Goal: Complete application form: Complete application form

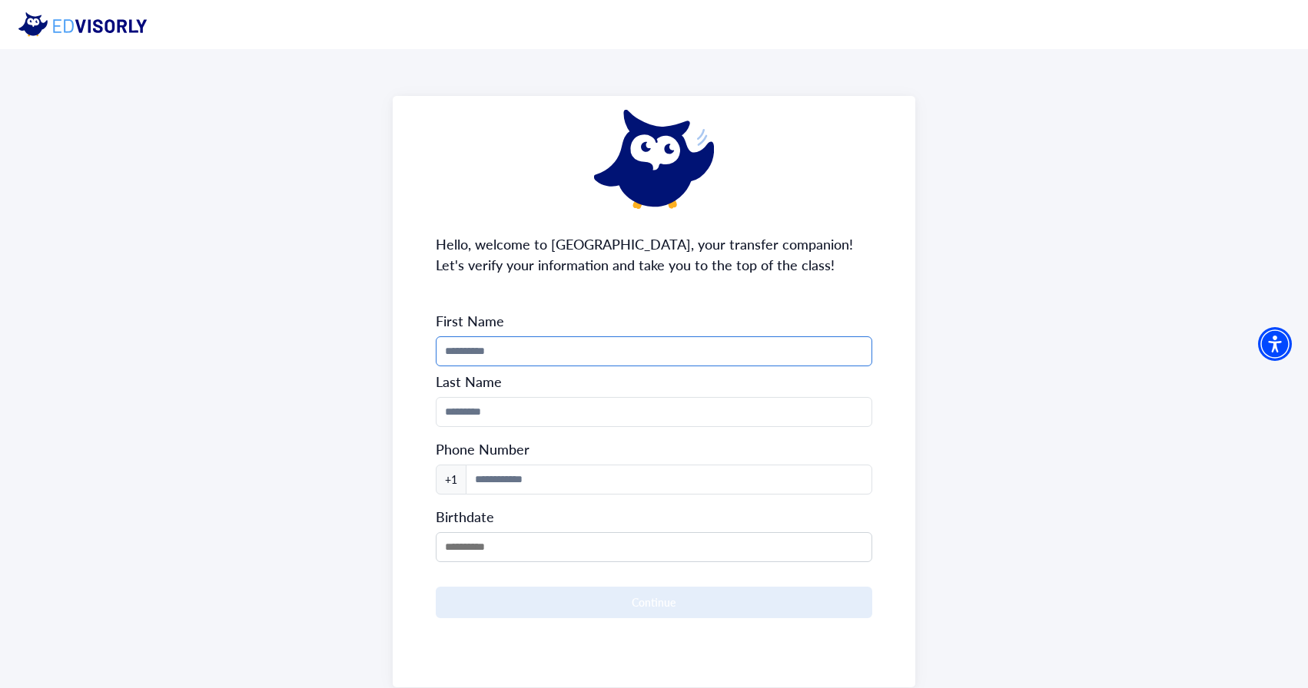
click at [545, 357] on input "Phone Number" at bounding box center [654, 352] width 437 height 30
type input "*******"
click at [517, 408] on input "Phone Number" at bounding box center [654, 412] width 437 height 30
type input "********"
click at [518, 476] on input at bounding box center [669, 480] width 407 height 30
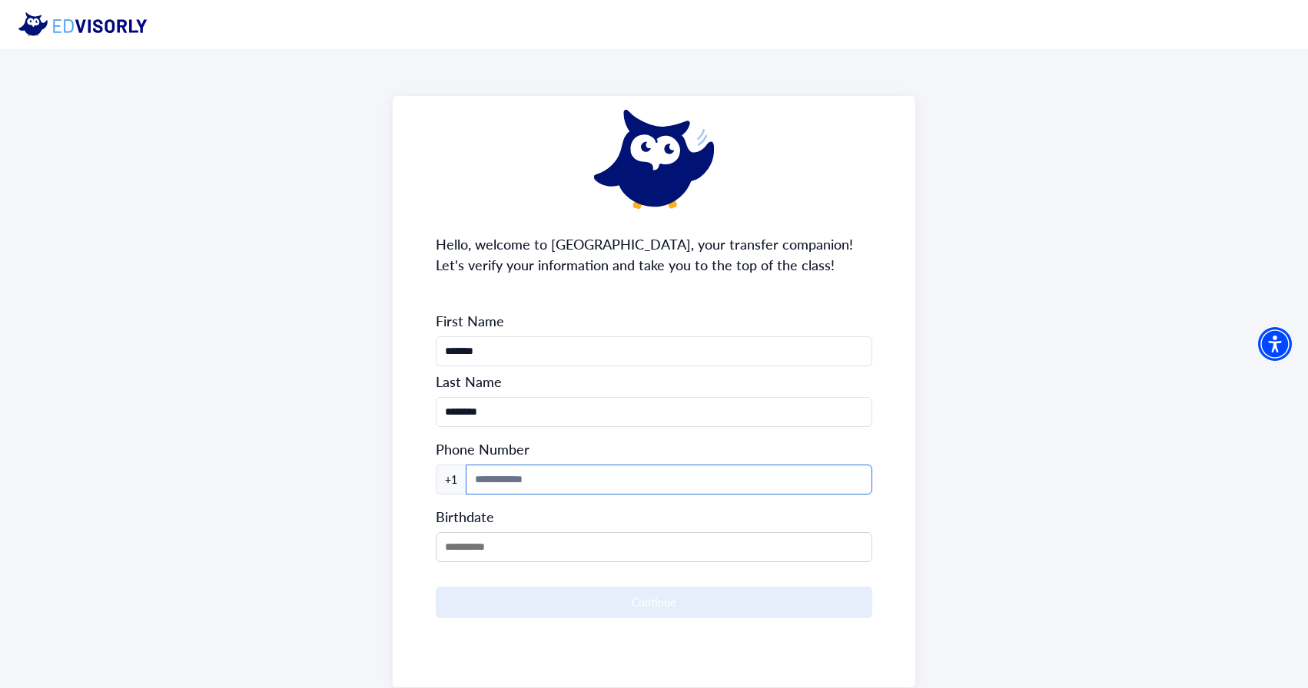
type input "**********"
click at [551, 532] on input "MM/DD/YYYY" at bounding box center [654, 547] width 437 height 30
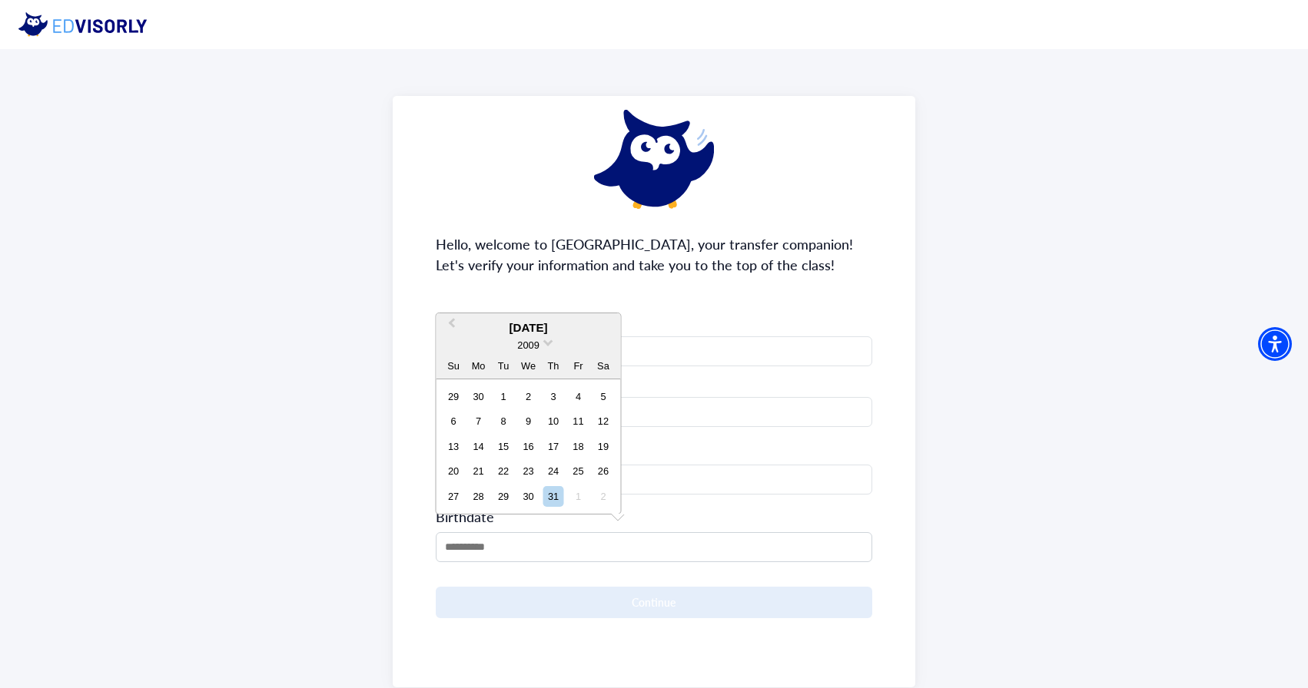
click at [541, 331] on div "[DATE]" at bounding box center [528, 329] width 184 height 18
click at [544, 341] on span at bounding box center [548, 342] width 10 height 10
click at [543, 394] on div "2006" at bounding box center [528, 390] width 91 height 15
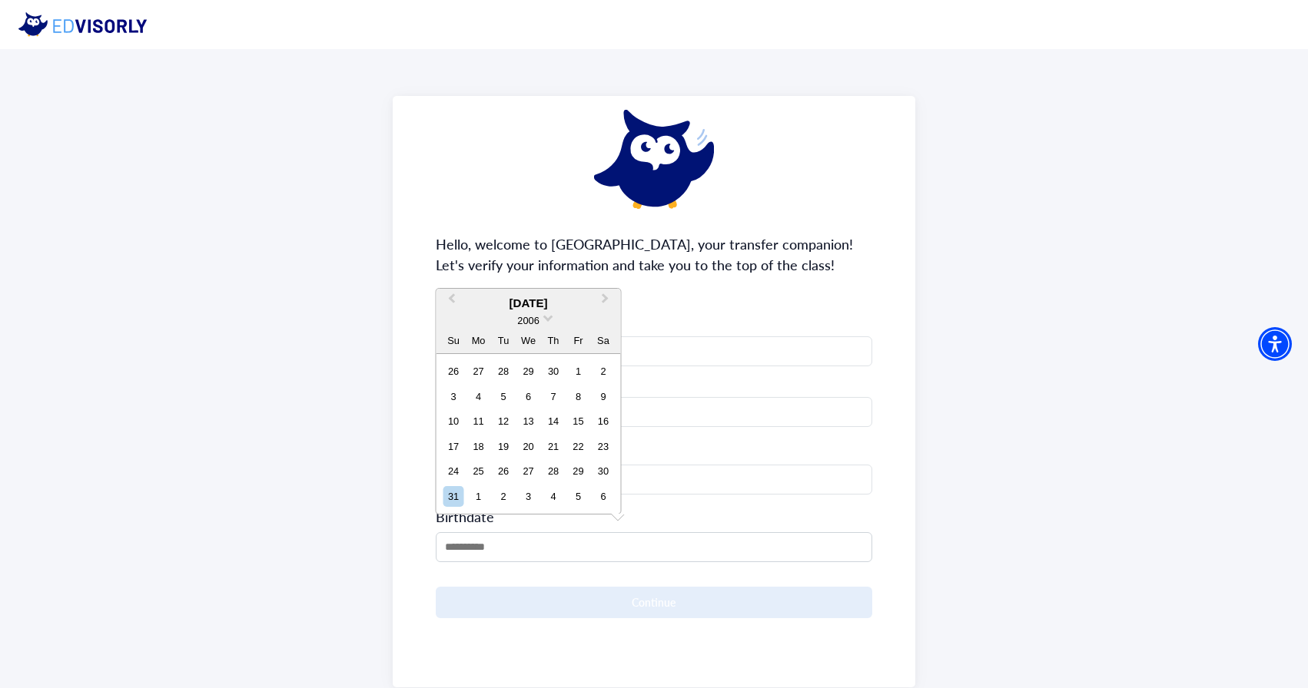
click at [548, 304] on div "[DATE]" at bounding box center [528, 304] width 184 height 18
click at [449, 300] on button "Previous Month" at bounding box center [450, 302] width 25 height 25
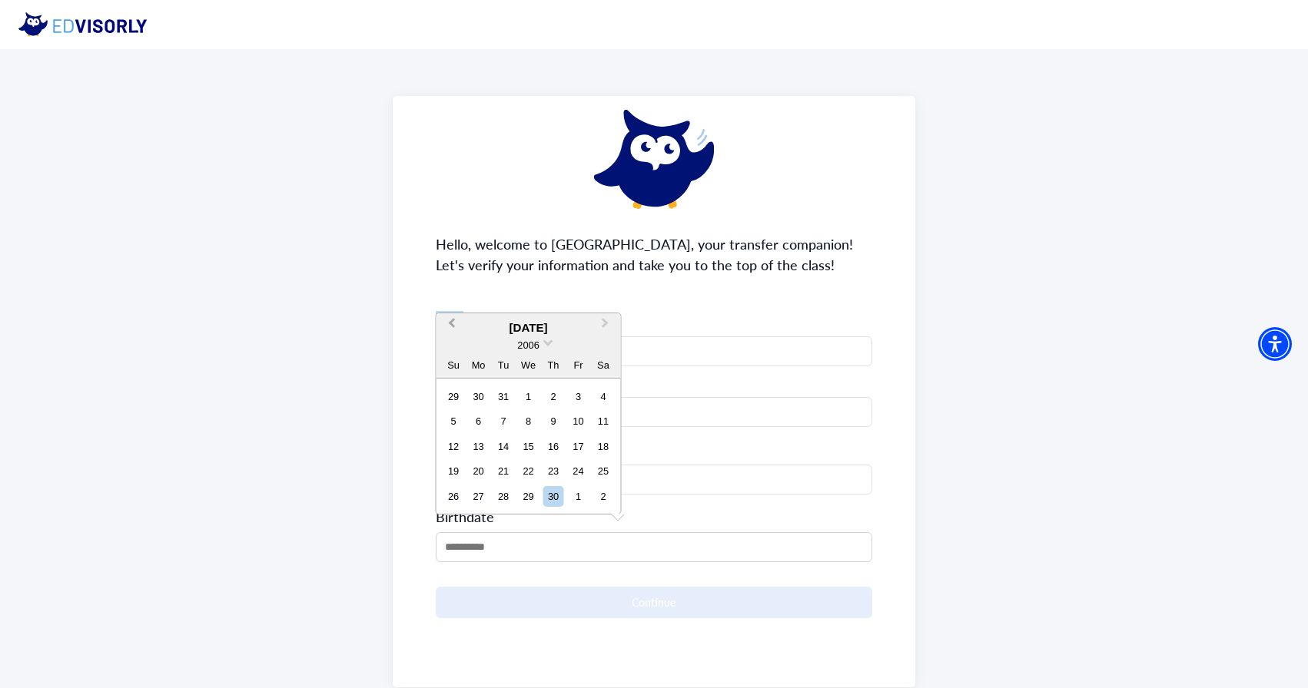
click at [449, 300] on div "**********" at bounding box center [654, 392] width 523 height 592
click at [500, 536] on input "MM/DD/YYYY" at bounding box center [654, 547] width 437 height 30
click at [452, 322] on span "Previous Month" at bounding box center [452, 326] width 0 height 23
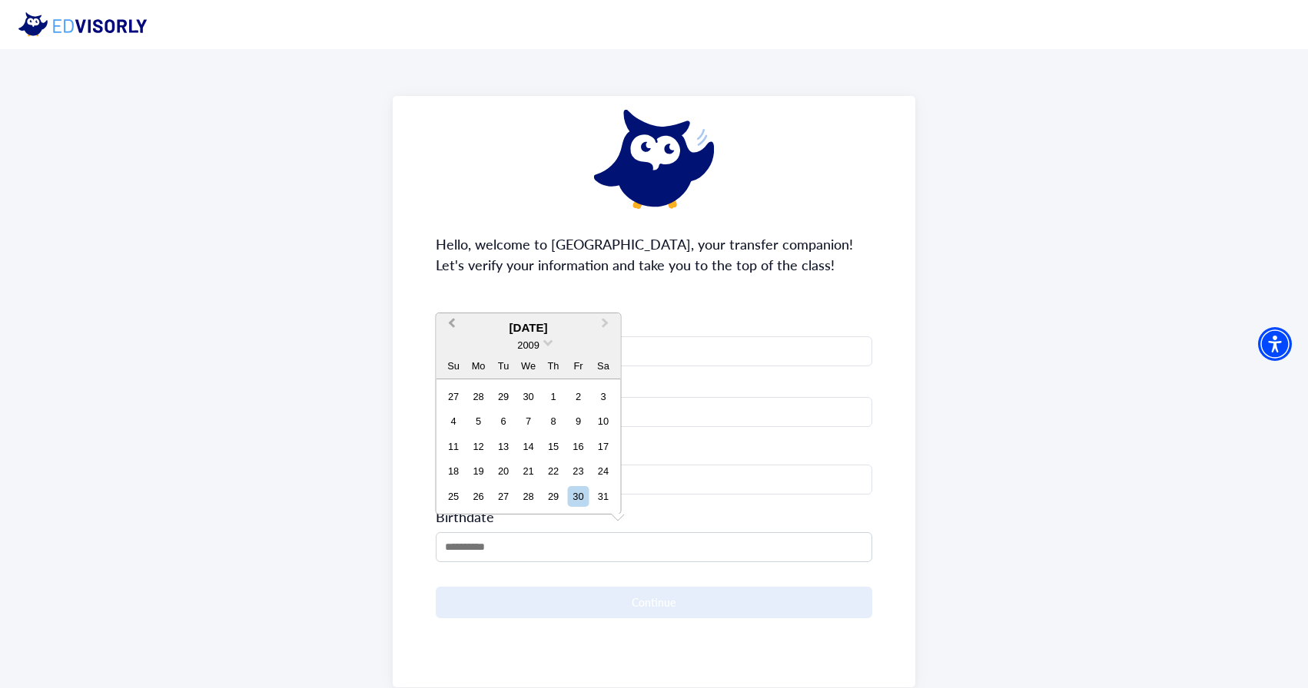
click at [452, 322] on span "Previous Month" at bounding box center [452, 326] width 0 height 23
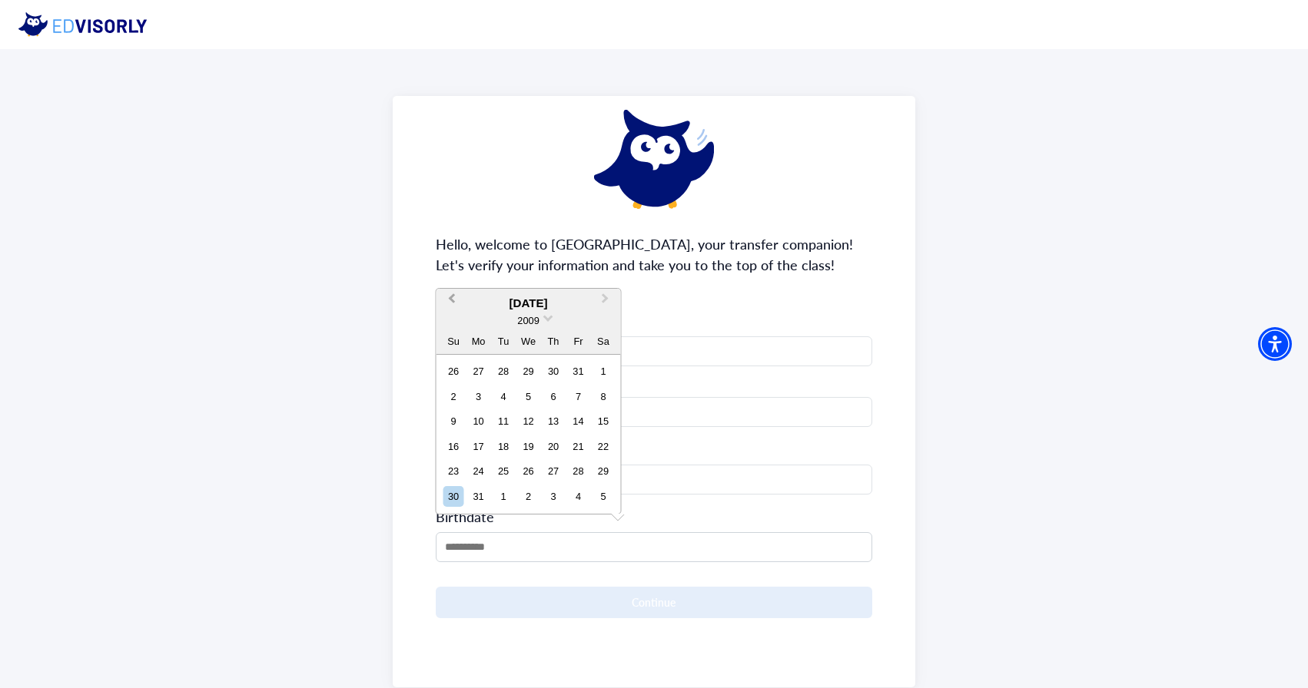
click at [452, 304] on button "Previous Month" at bounding box center [450, 302] width 25 height 25
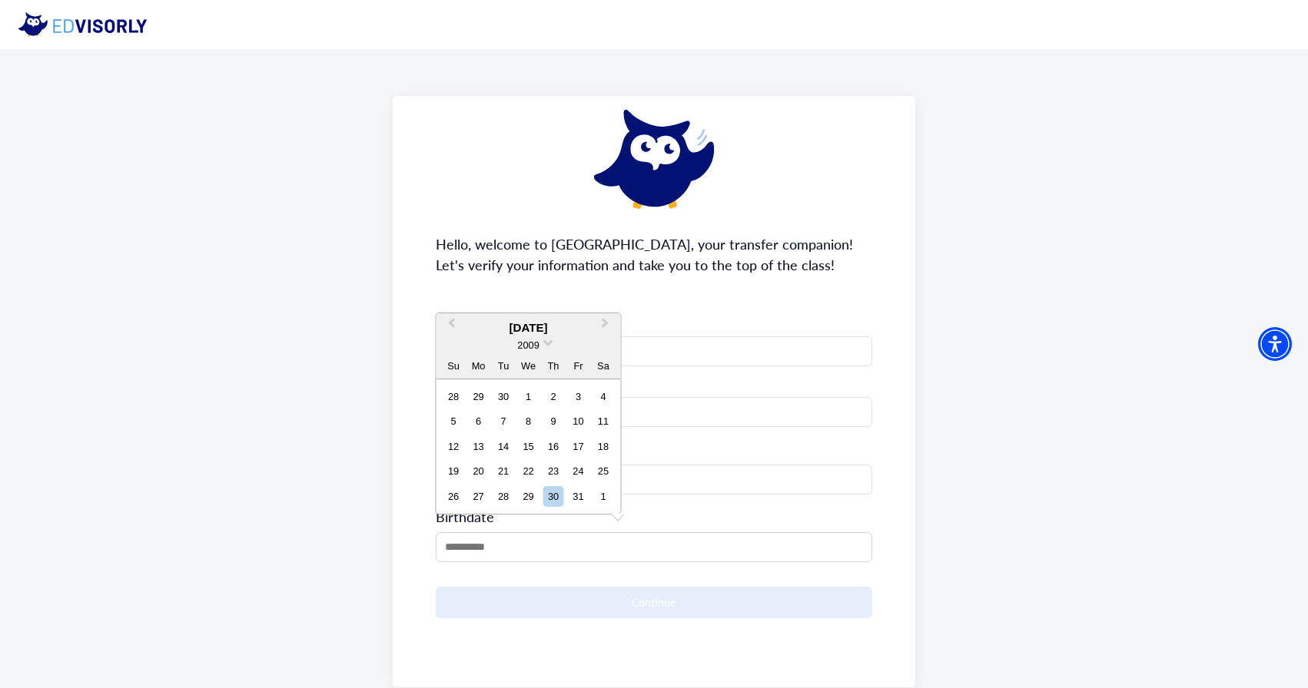
click at [546, 335] on div "July 2009" at bounding box center [528, 329] width 184 height 18
click at [546, 343] on span at bounding box center [548, 342] width 10 height 10
click at [544, 393] on div "2006" at bounding box center [528, 390] width 91 height 15
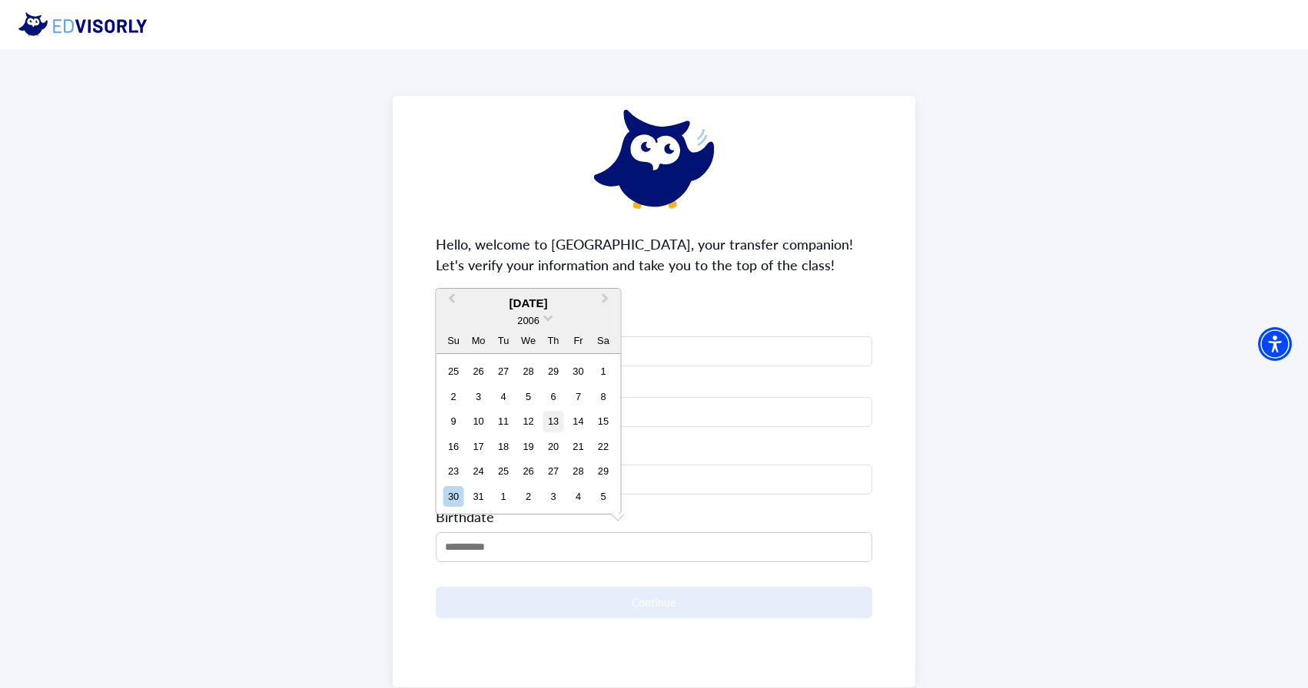
click at [563, 420] on div "13" at bounding box center [552, 421] width 21 height 21
type input "**********"
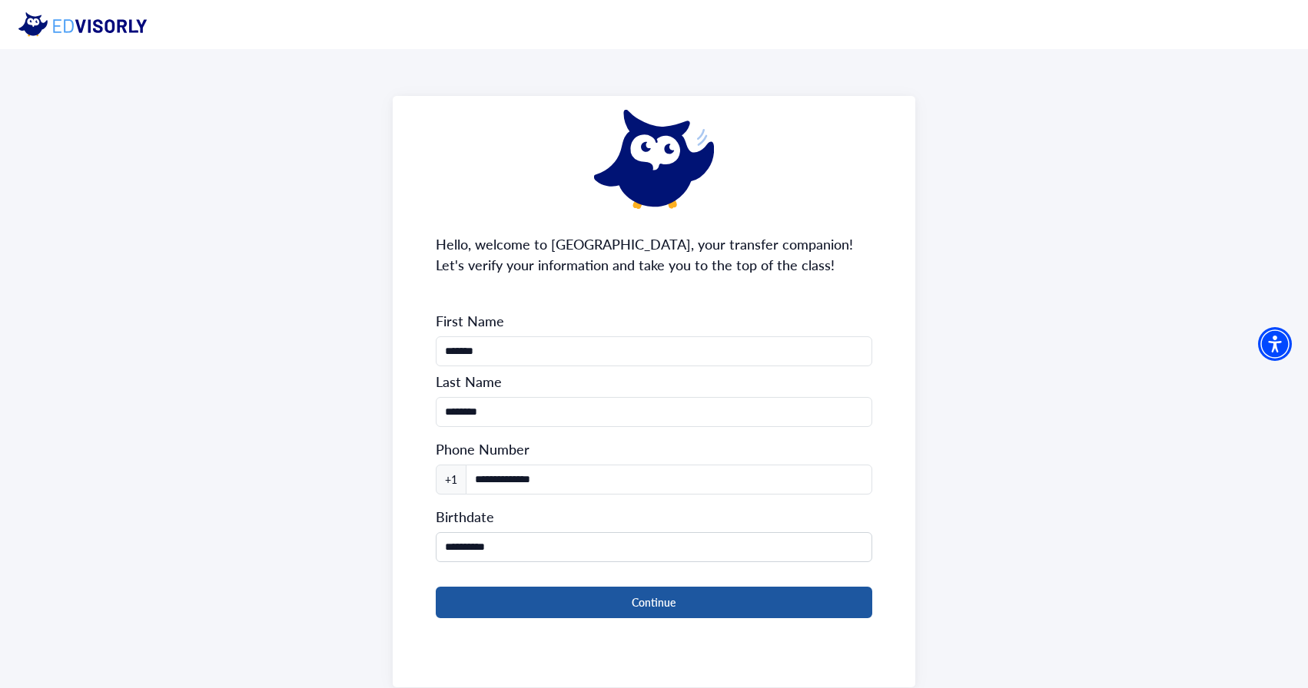
click at [529, 594] on button "Continue" at bounding box center [654, 603] width 437 height 32
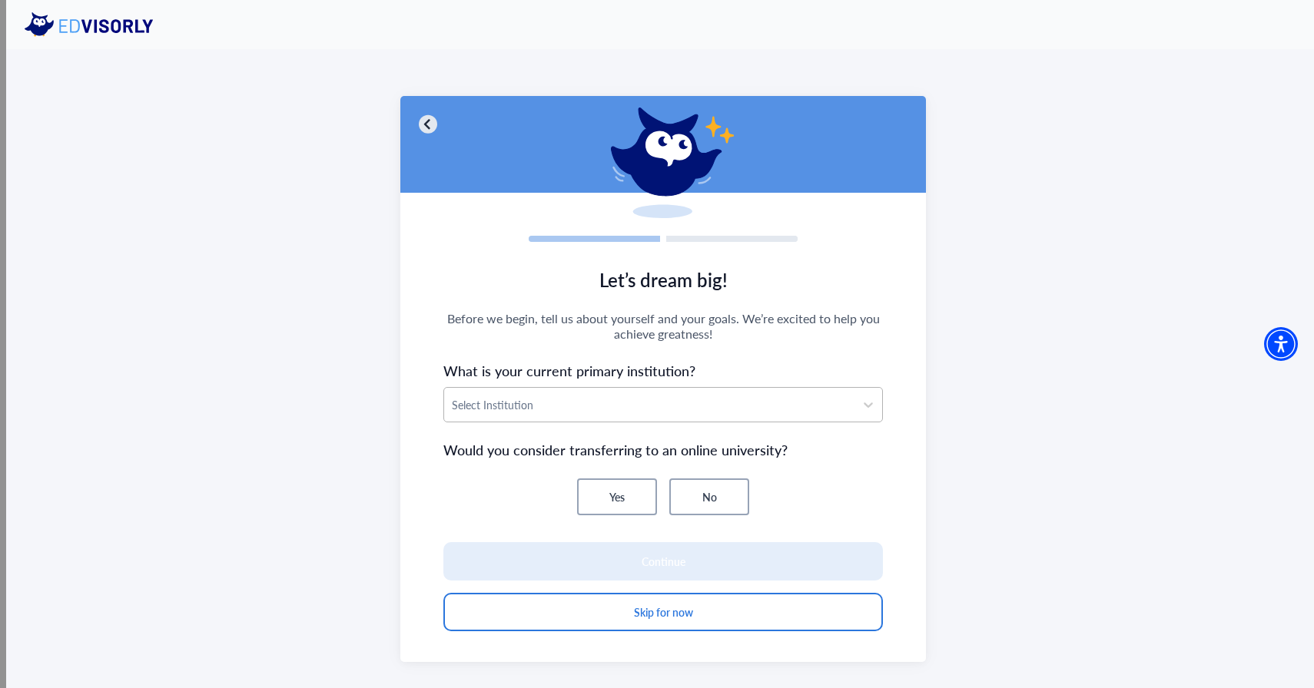
click at [617, 411] on div at bounding box center [649, 405] width 395 height 19
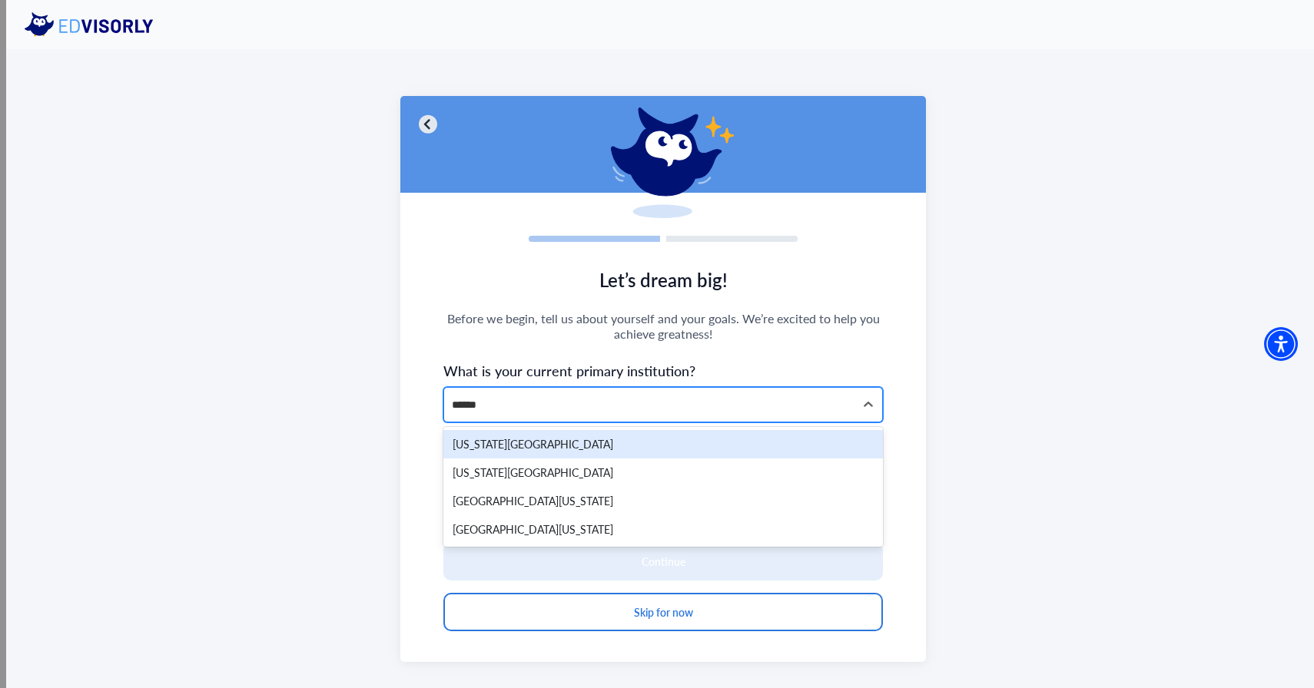
type input "*******"
click at [587, 446] on div "Illinois Central College" at bounding box center [662, 444] width 439 height 28
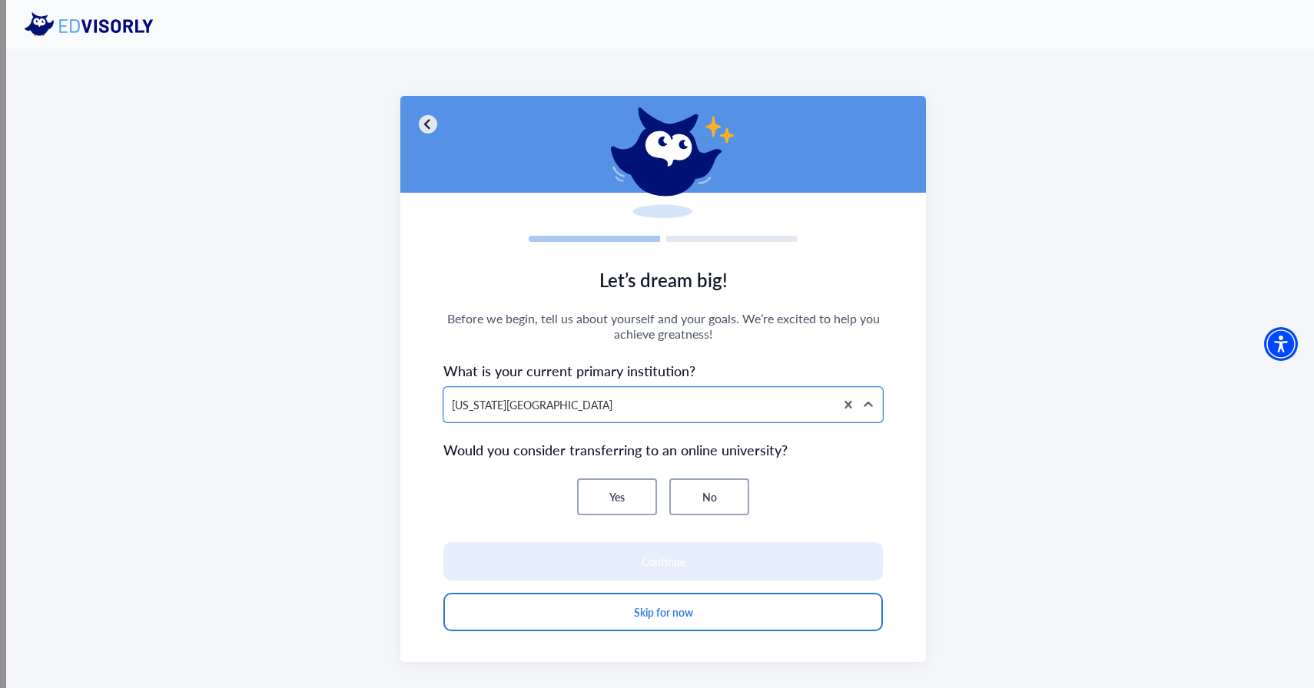
click at [688, 503] on button "No" at bounding box center [709, 497] width 80 height 37
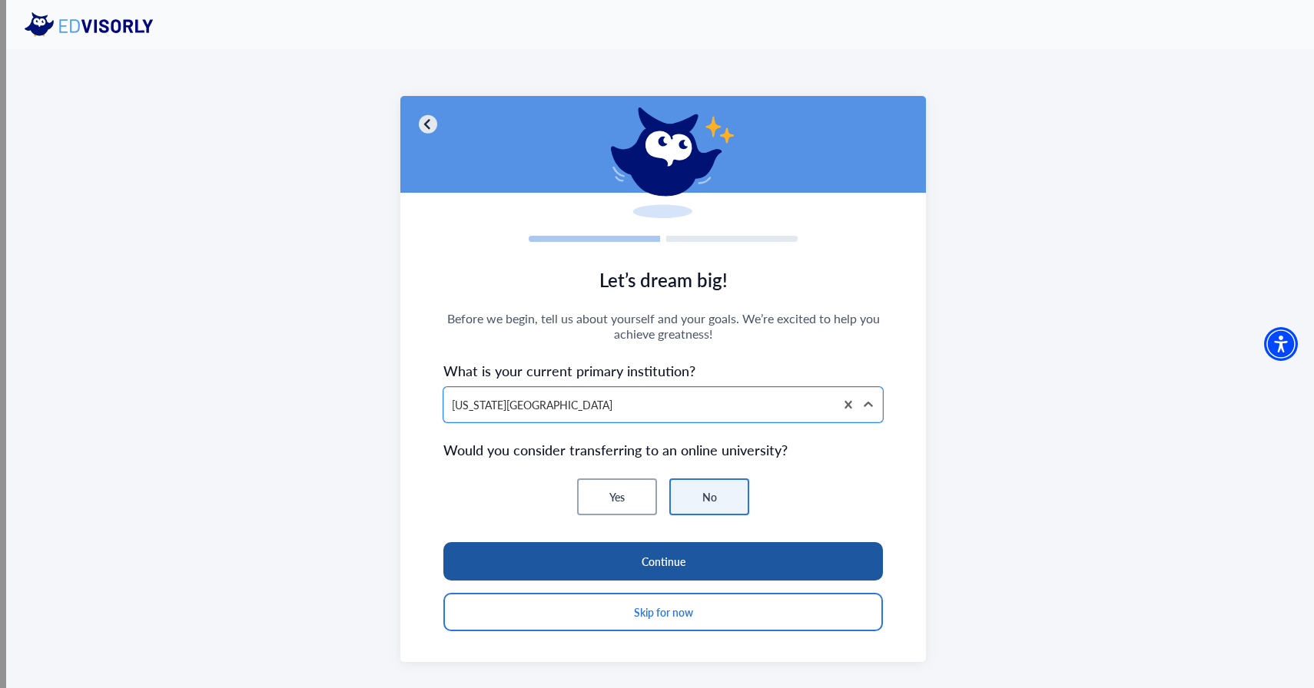
click at [663, 569] on button "Continue" at bounding box center [662, 561] width 439 height 38
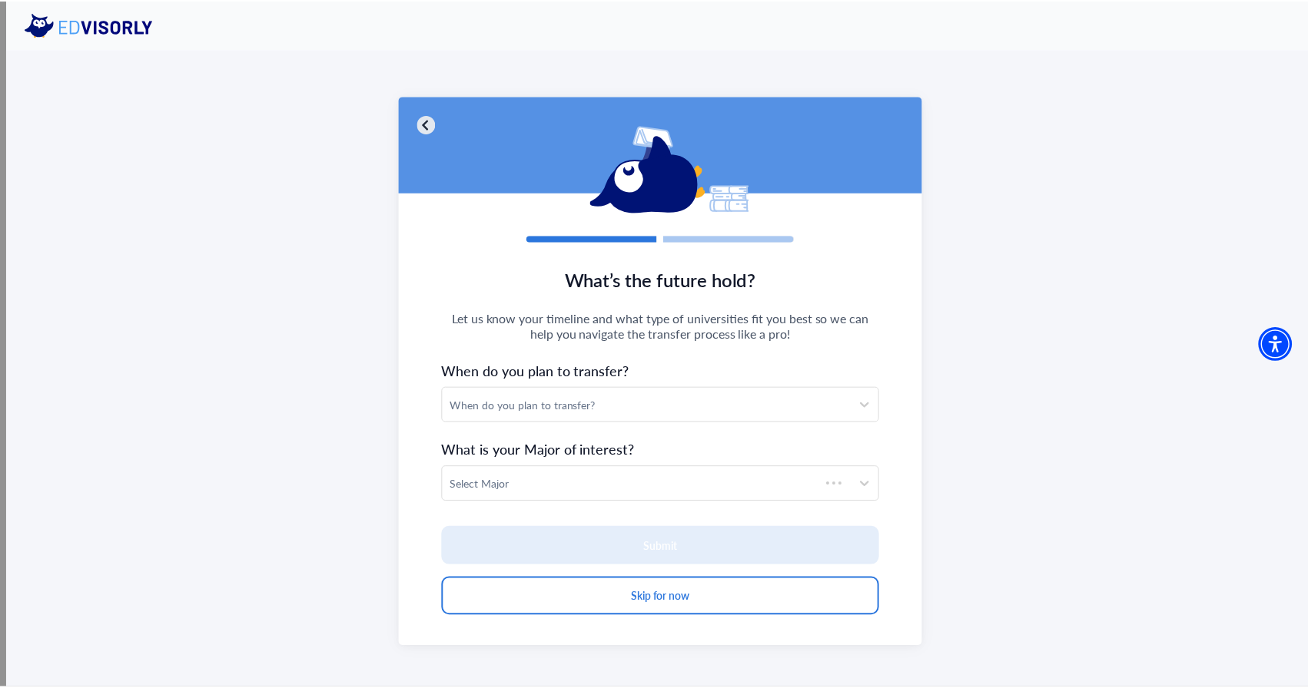
scroll to position [5, 0]
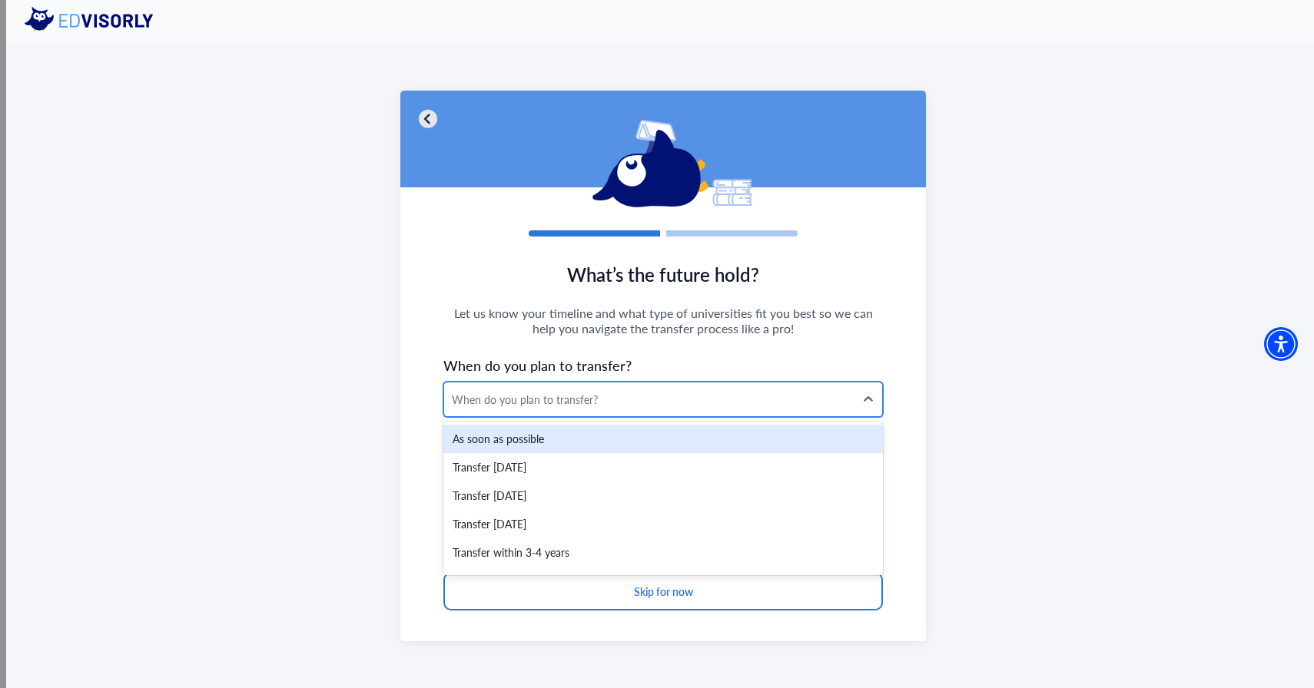
click at [604, 398] on div "When do you plan to transfer?" at bounding box center [649, 400] width 395 height 16
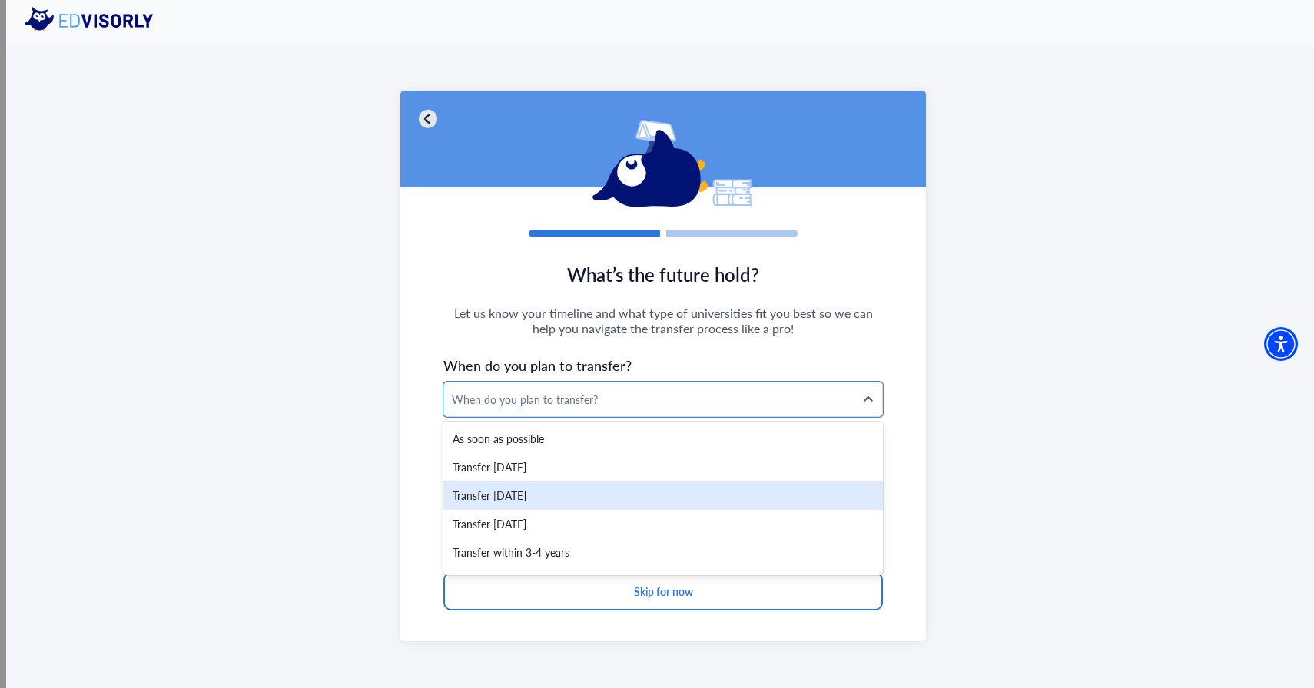
click at [582, 499] on div "Transfer within 1 year" at bounding box center [662, 496] width 439 height 28
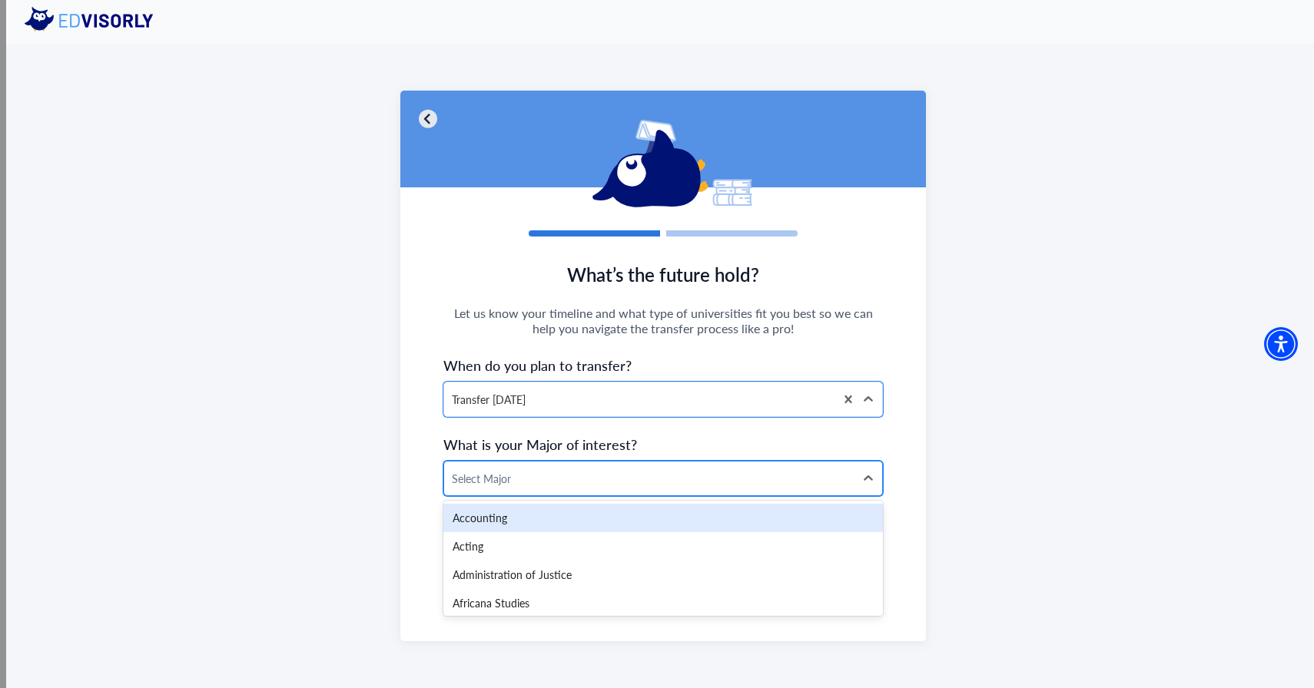
click at [576, 474] on div at bounding box center [649, 478] width 395 height 19
type input "****"
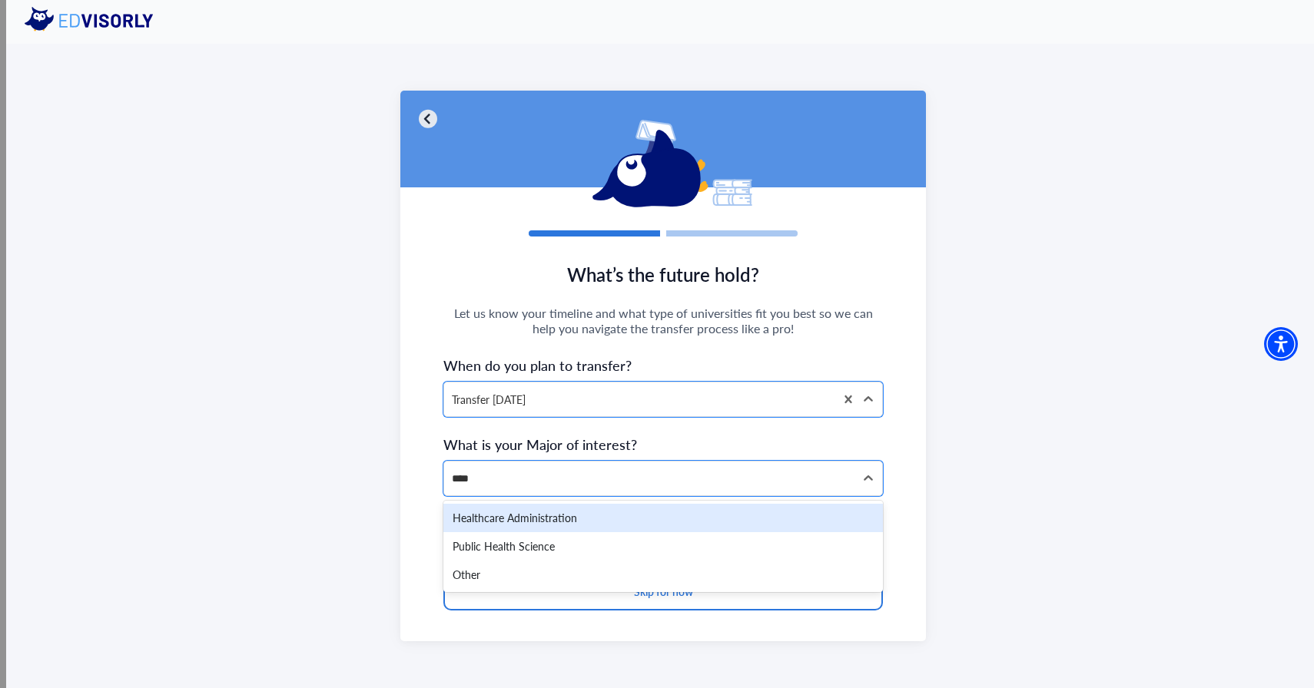
click at [537, 522] on div "Healthcare Administration" at bounding box center [662, 518] width 439 height 28
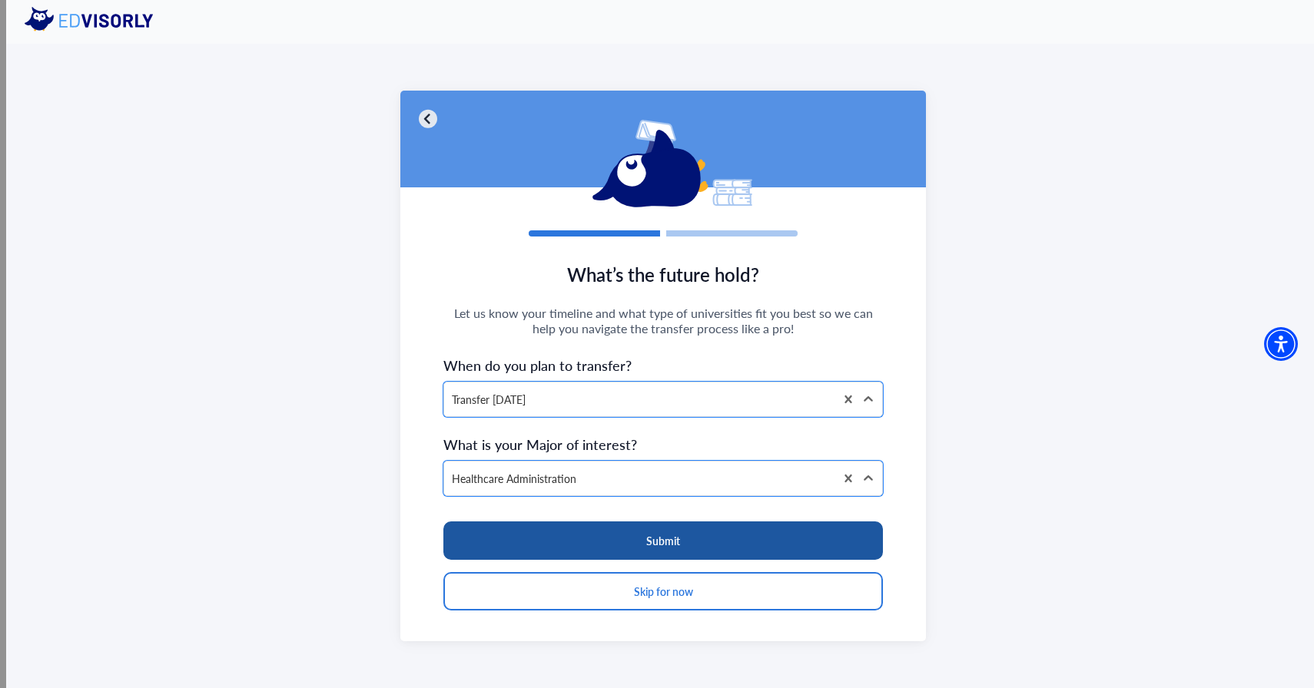
click at [546, 534] on button "Submit" at bounding box center [662, 541] width 439 height 38
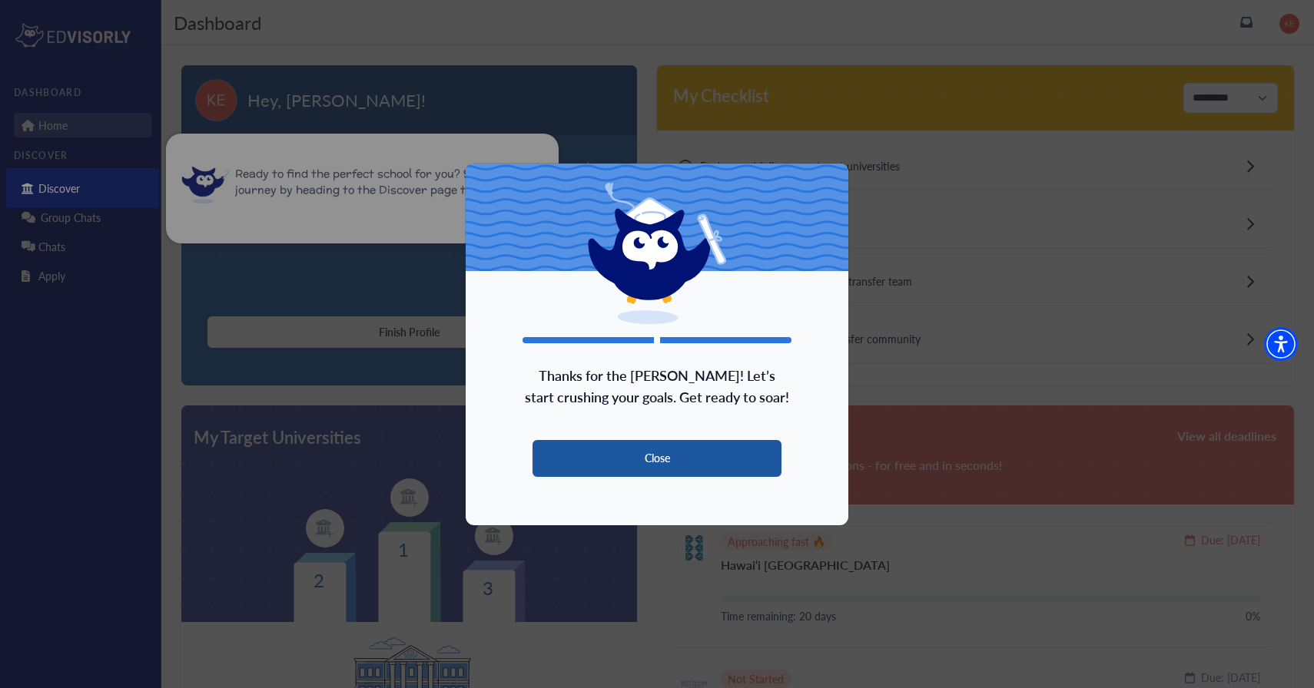
click at [645, 458] on button "Close" at bounding box center [656, 458] width 249 height 37
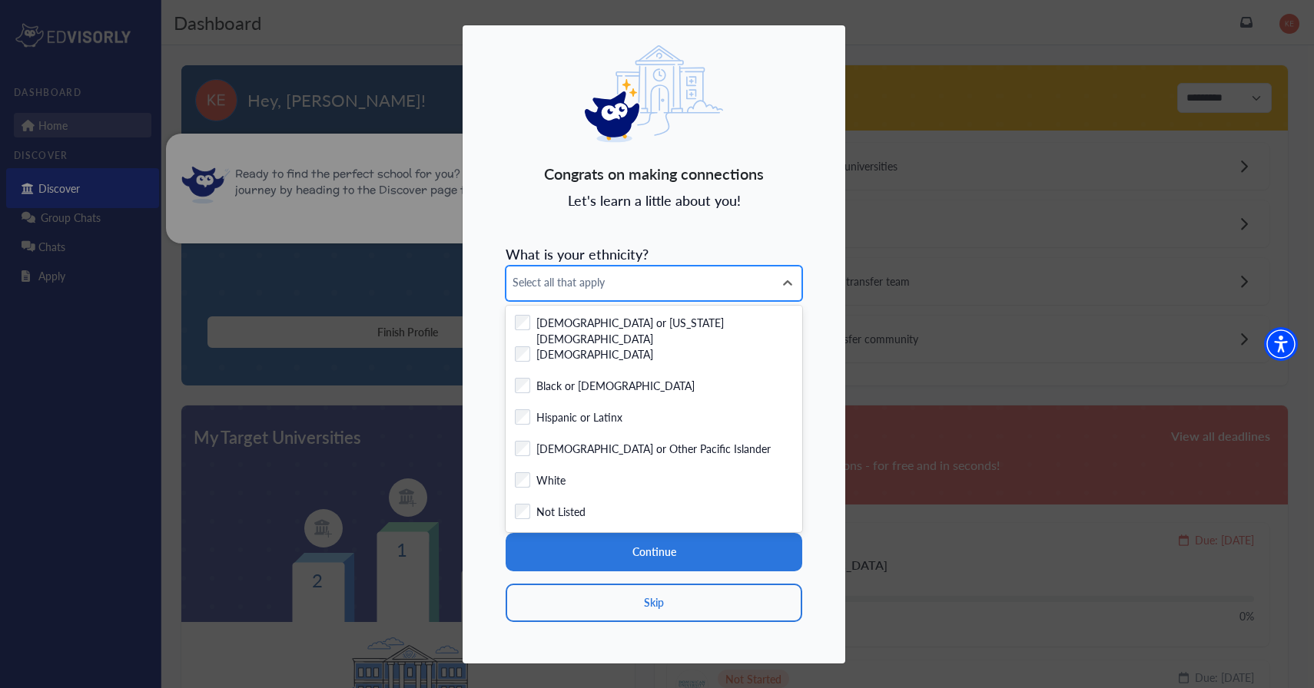
click at [605, 275] on span "Select all that apply" at bounding box center [639, 282] width 255 height 16
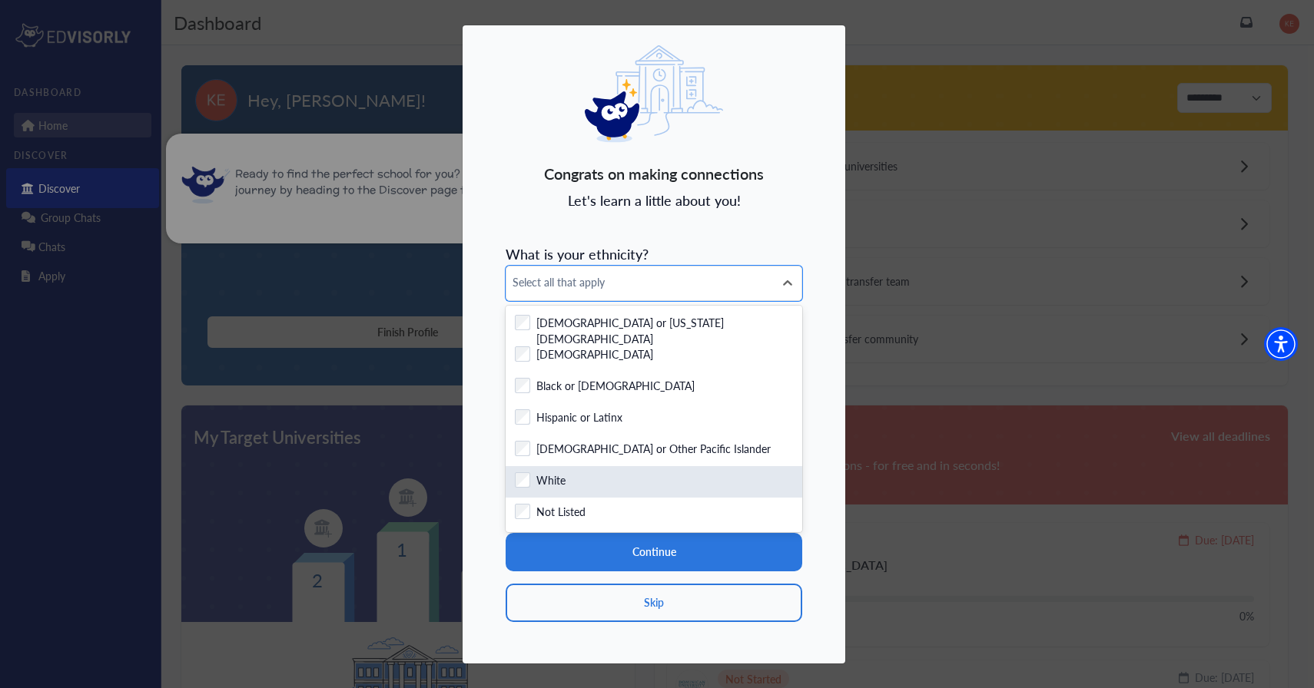
click at [599, 484] on div "Checkbox field White" at bounding box center [654, 482] width 278 height 19
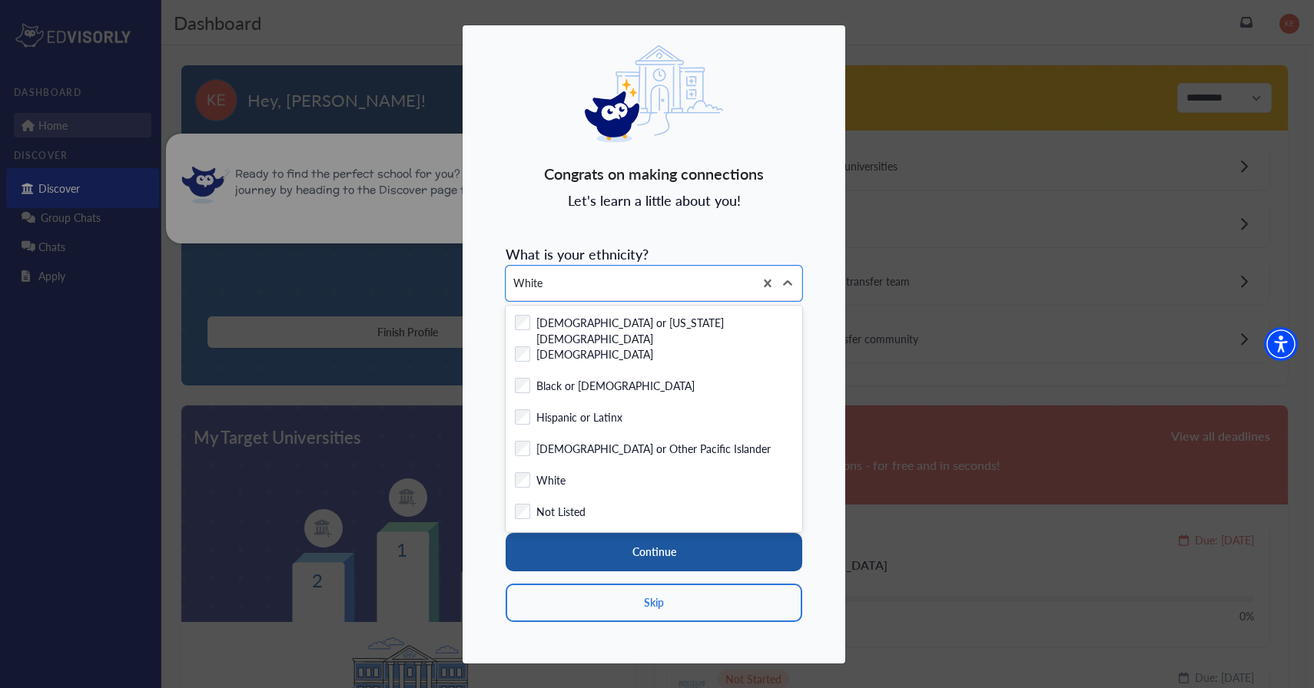
click at [610, 554] on button "Continue" at bounding box center [654, 552] width 297 height 38
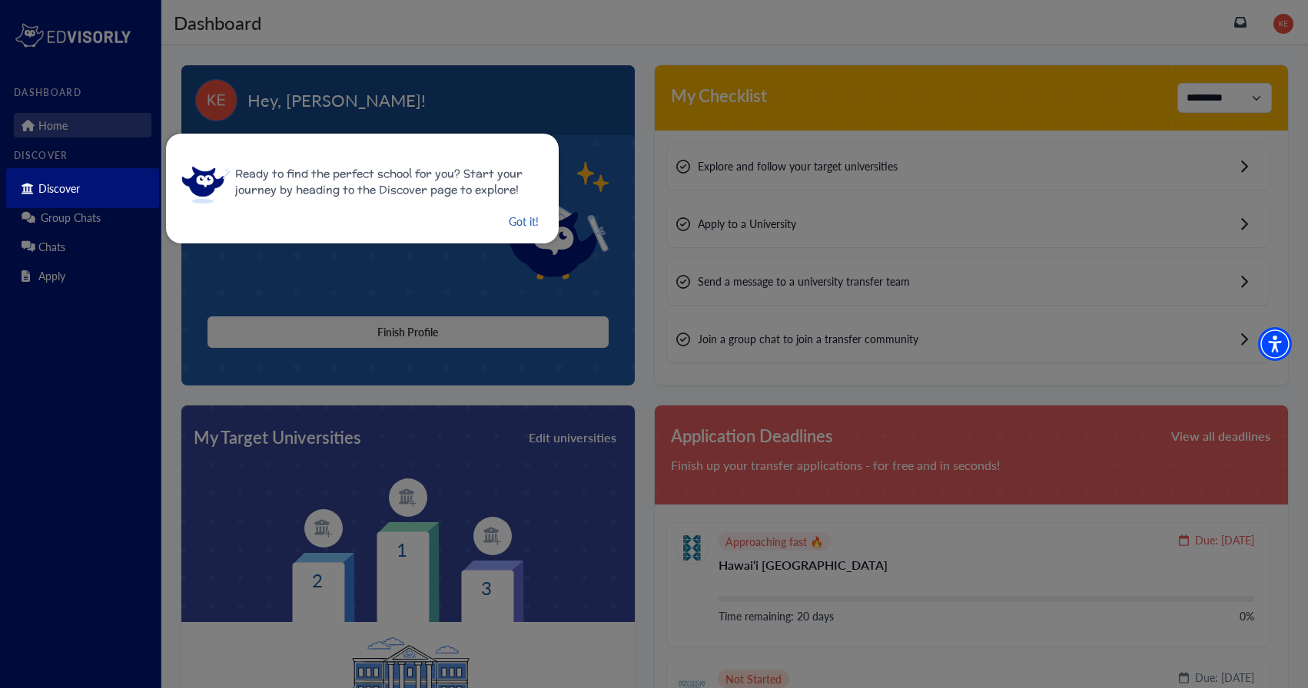
click at [522, 221] on button "Got it!" at bounding box center [523, 221] width 33 height 19
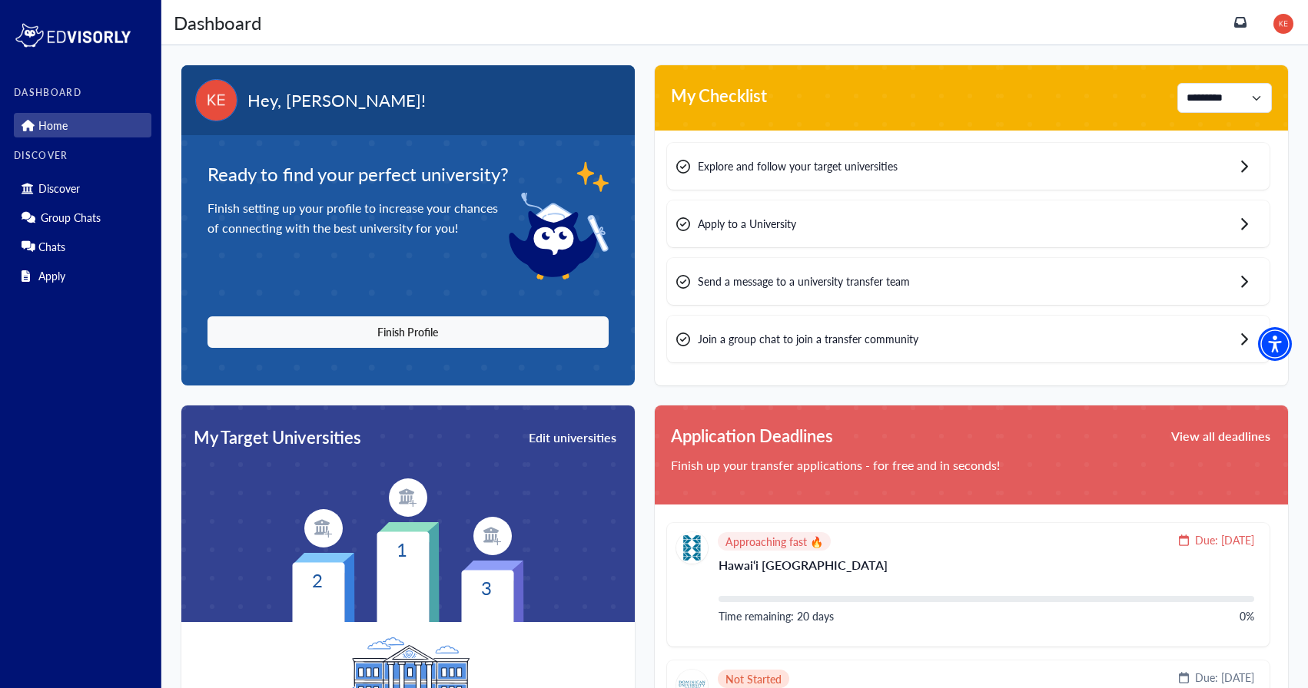
click at [52, 121] on p "Home" at bounding box center [52, 125] width 29 height 13
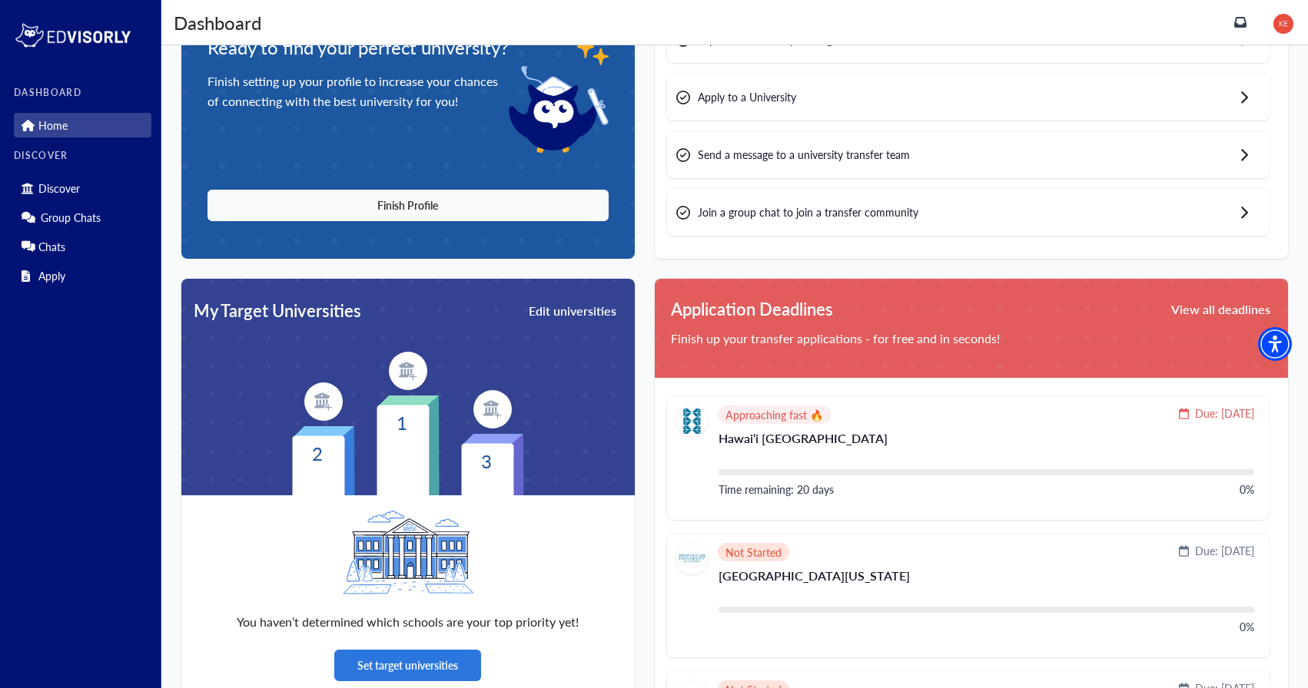
scroll to position [133, 0]
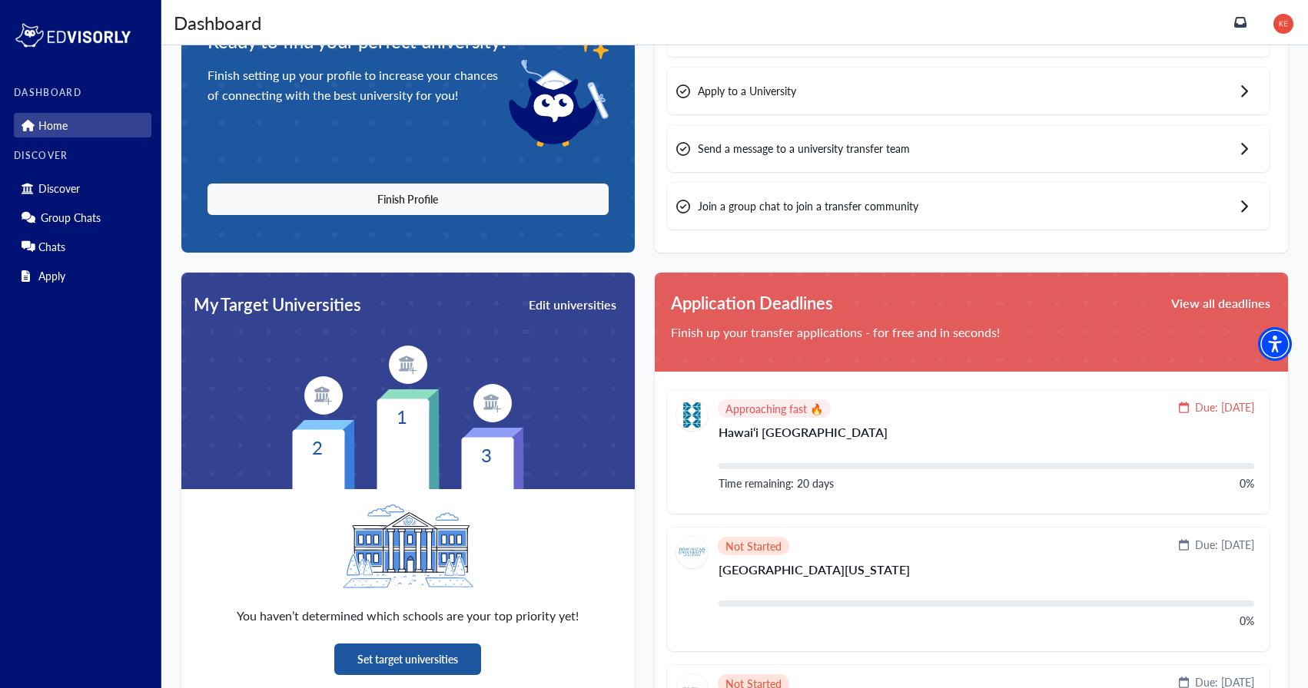
click at [396, 658] on button "Set target universities" at bounding box center [407, 660] width 147 height 32
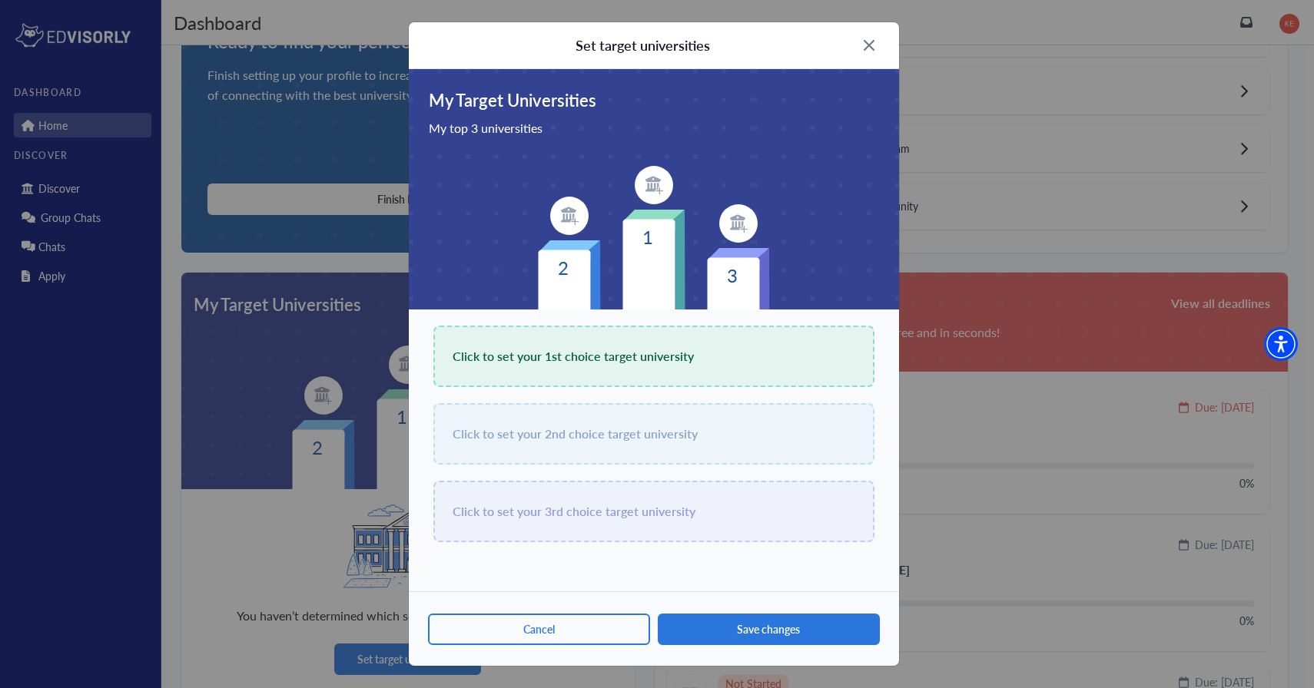
click at [578, 337] on div "Click to set your 1st choice target university" at bounding box center [653, 356] width 441 height 61
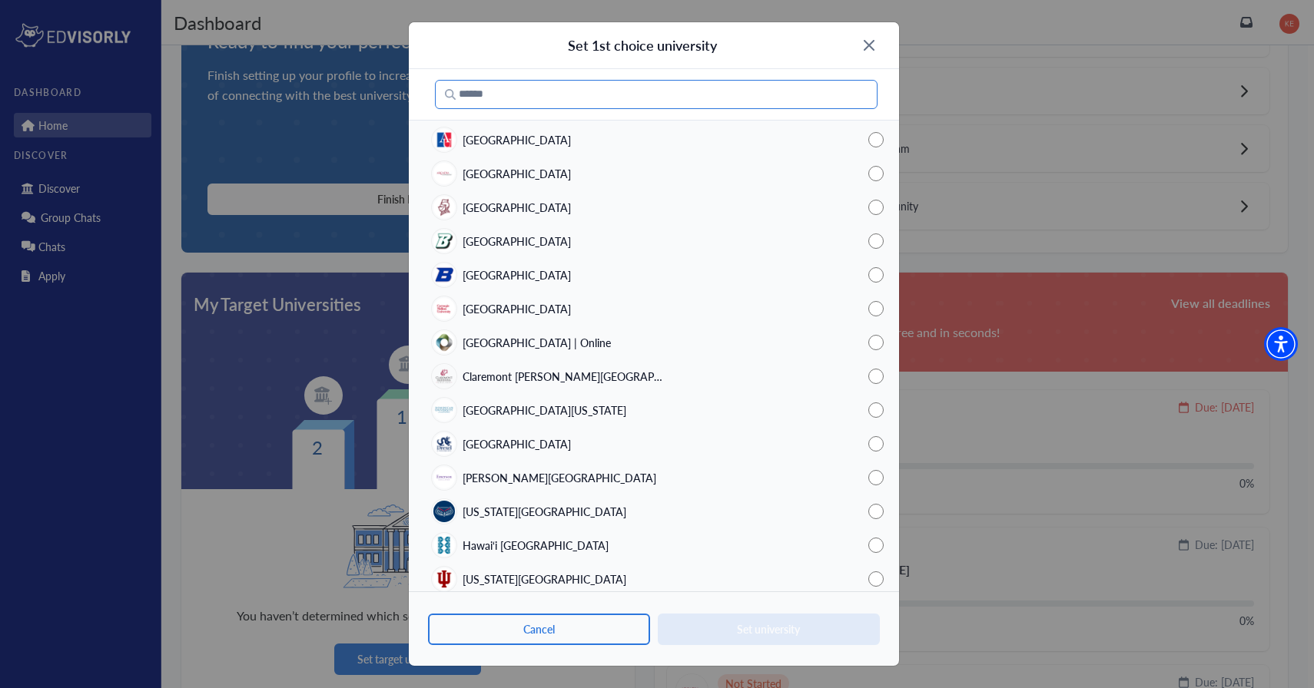
click at [559, 100] on input "Search" at bounding box center [656, 94] width 443 height 29
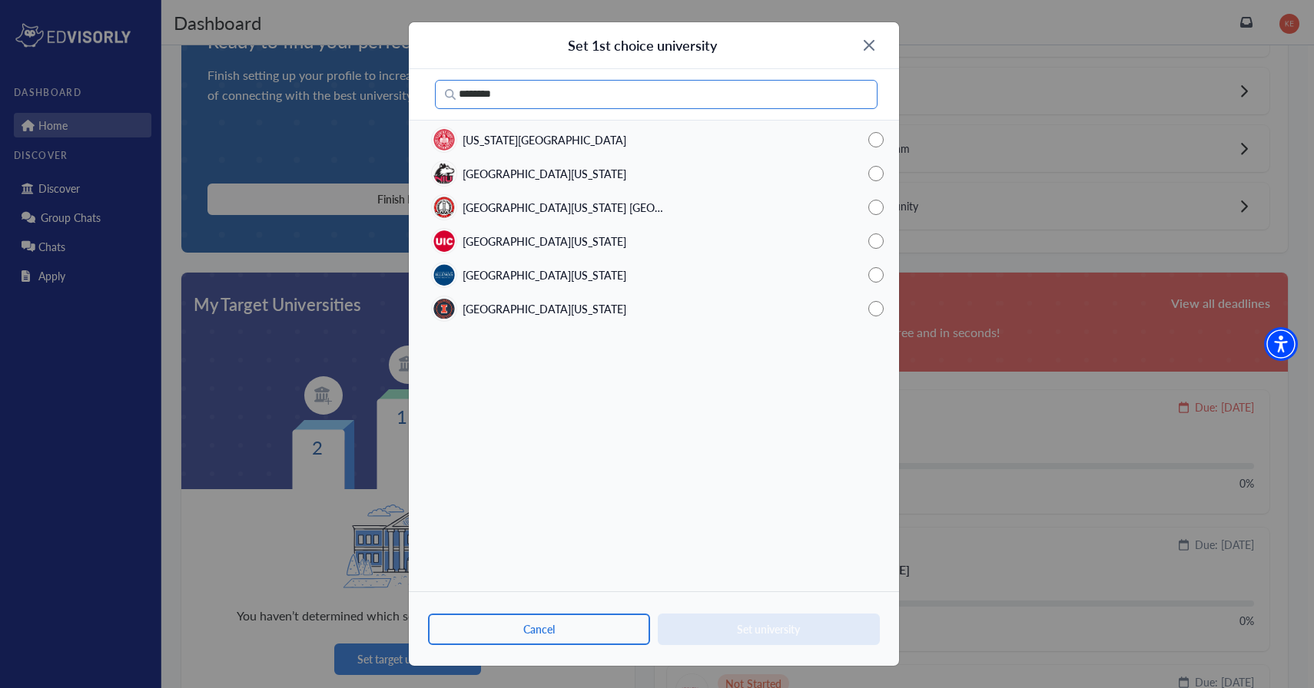
type input "********"
click at [560, 143] on span "Illinois State University" at bounding box center [545, 140] width 164 height 16
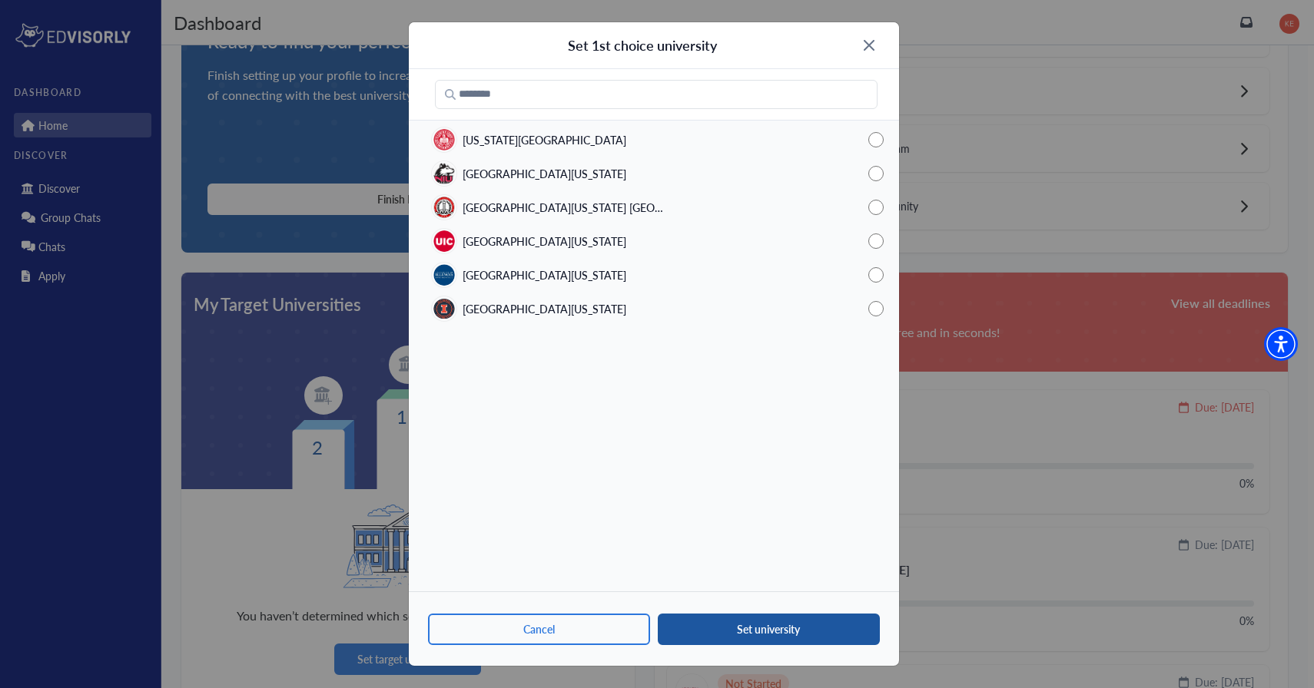
click at [697, 631] on button "Set university" at bounding box center [769, 630] width 222 height 32
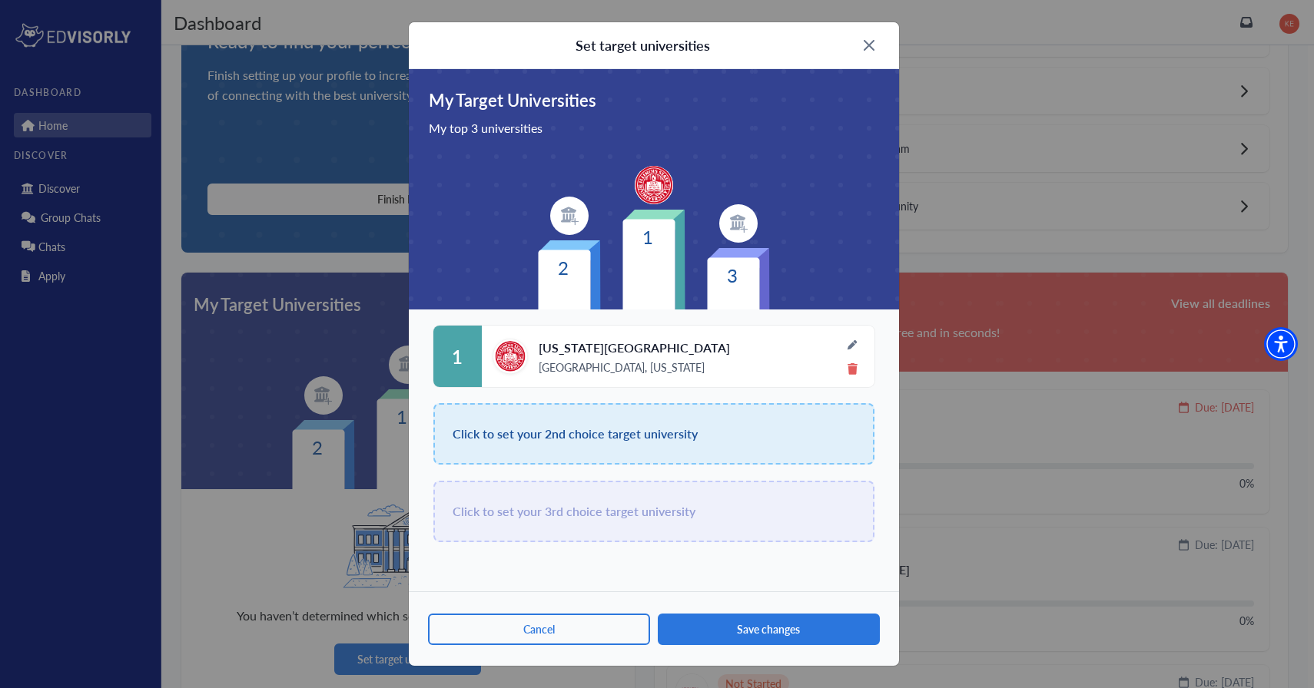
click at [560, 423] on span "Click to set your 2nd choice target university" at bounding box center [575, 434] width 245 height 22
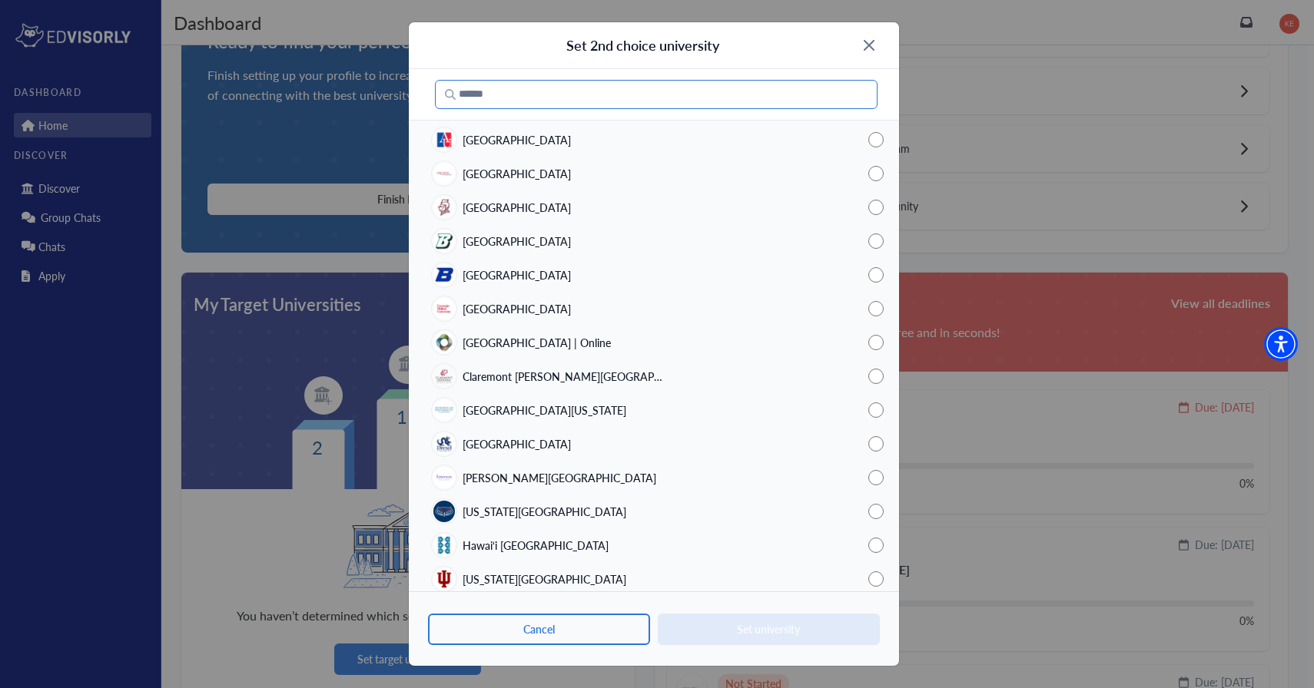
click at [558, 104] on input "text" at bounding box center [656, 94] width 443 height 29
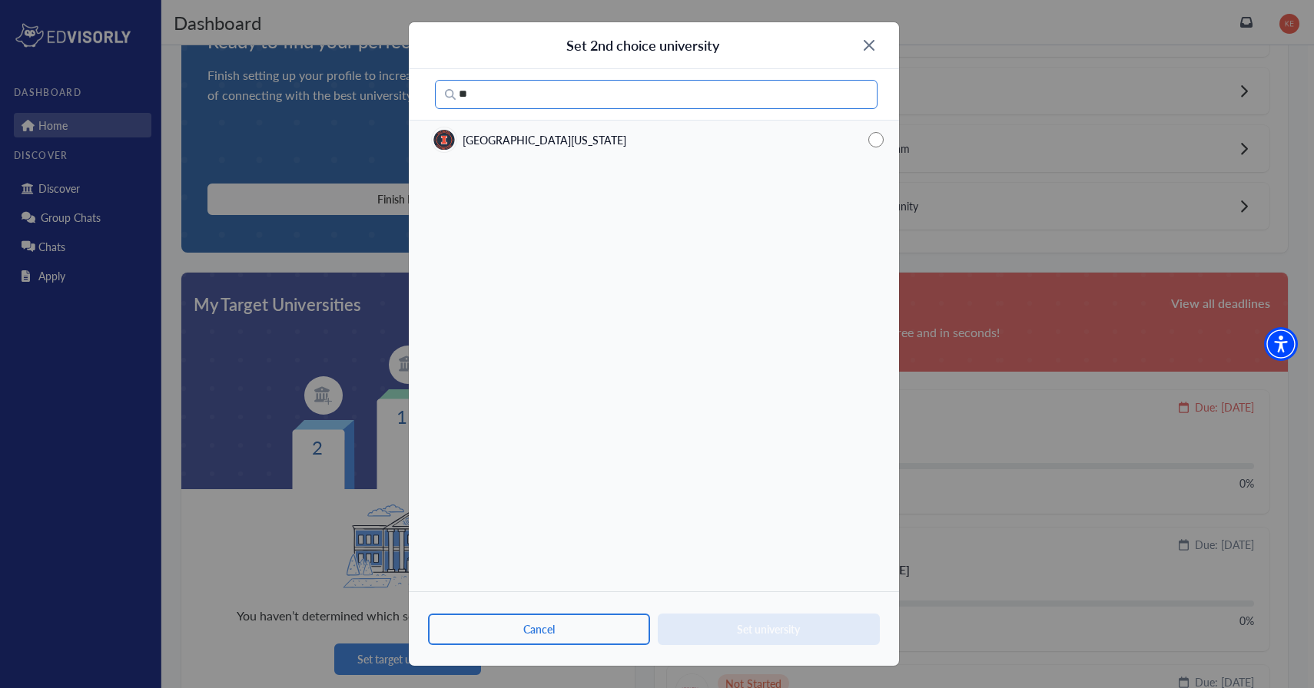
type input "*"
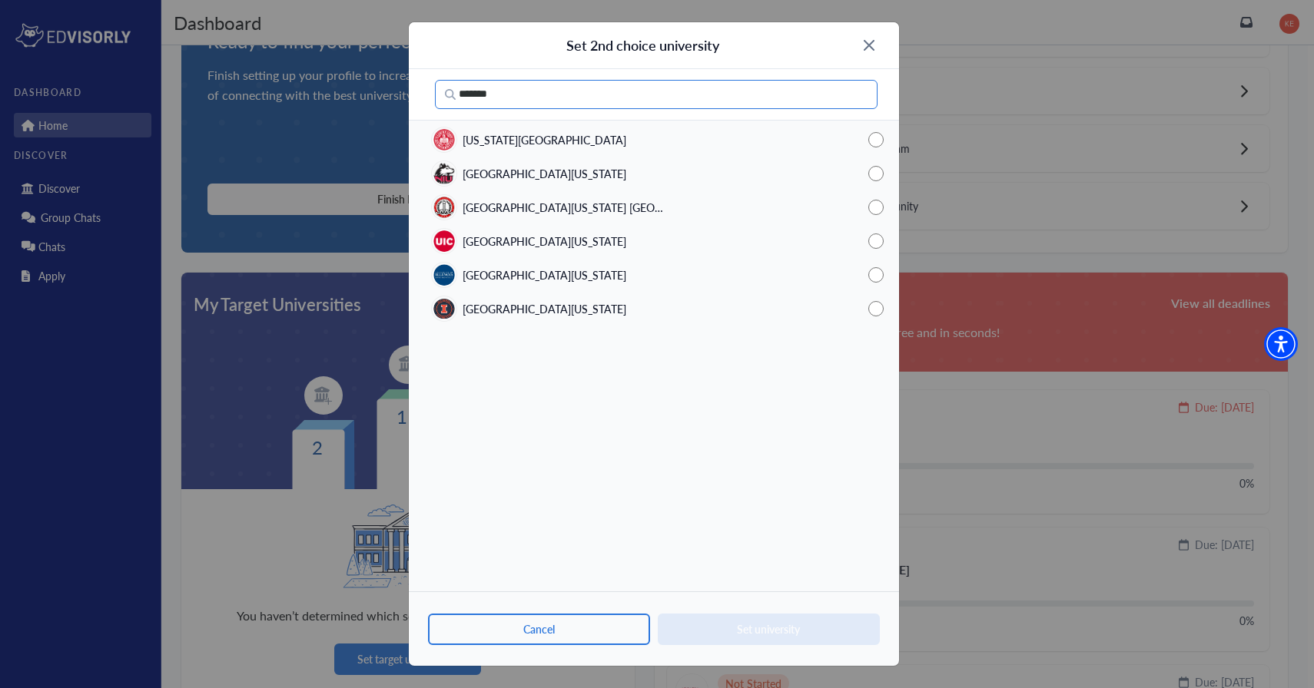
type input "*******"
click at [526, 176] on span "Northern Illinois University" at bounding box center [545, 174] width 164 height 16
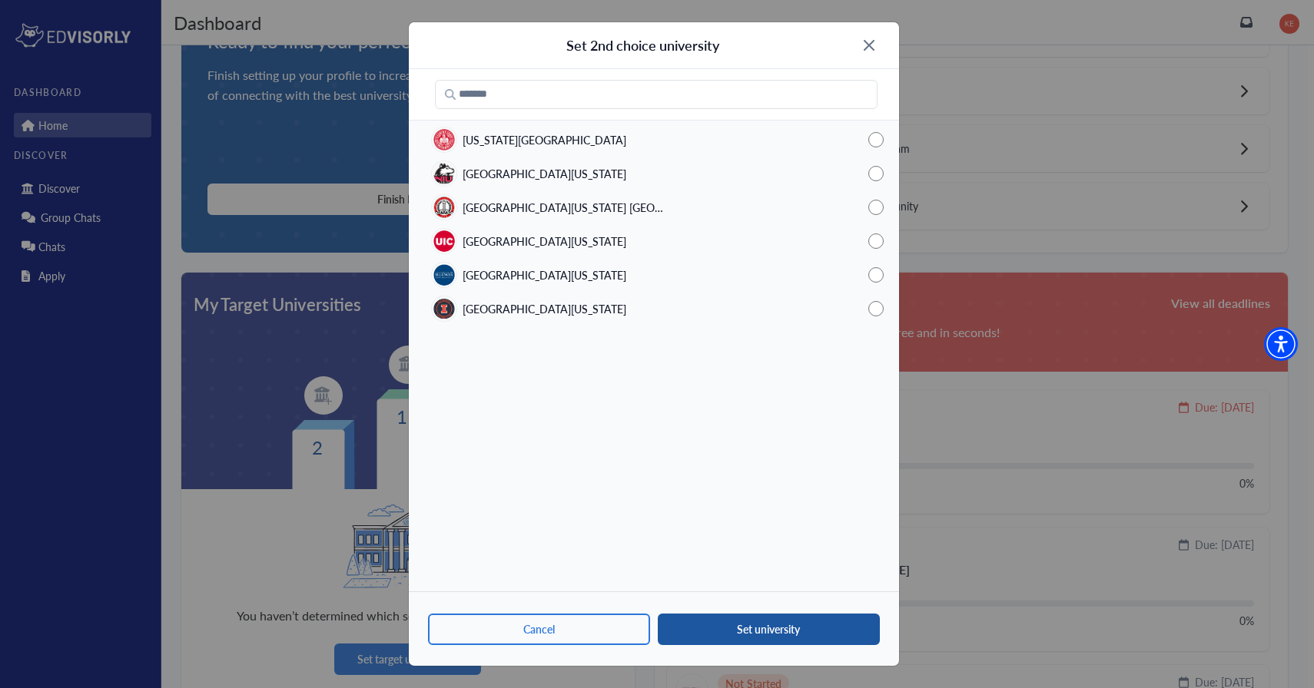
click at [697, 632] on button "Set university" at bounding box center [769, 630] width 222 height 32
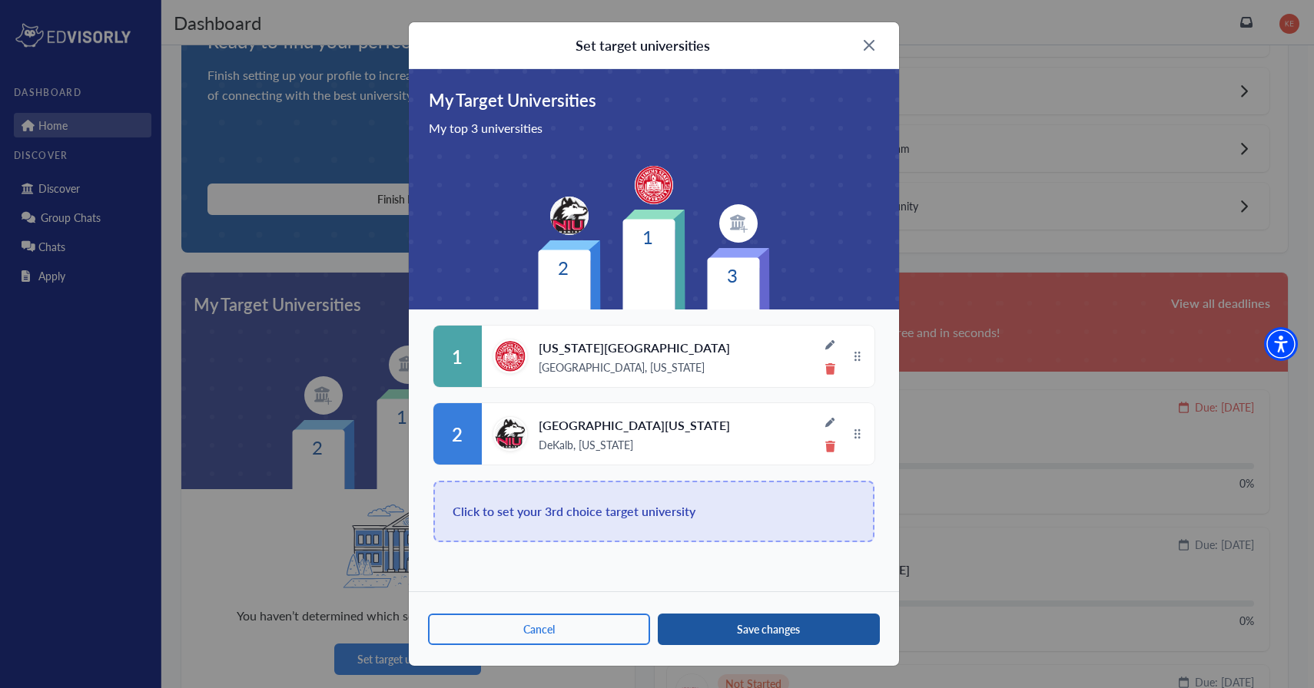
click at [715, 623] on button "Save changes" at bounding box center [769, 630] width 222 height 32
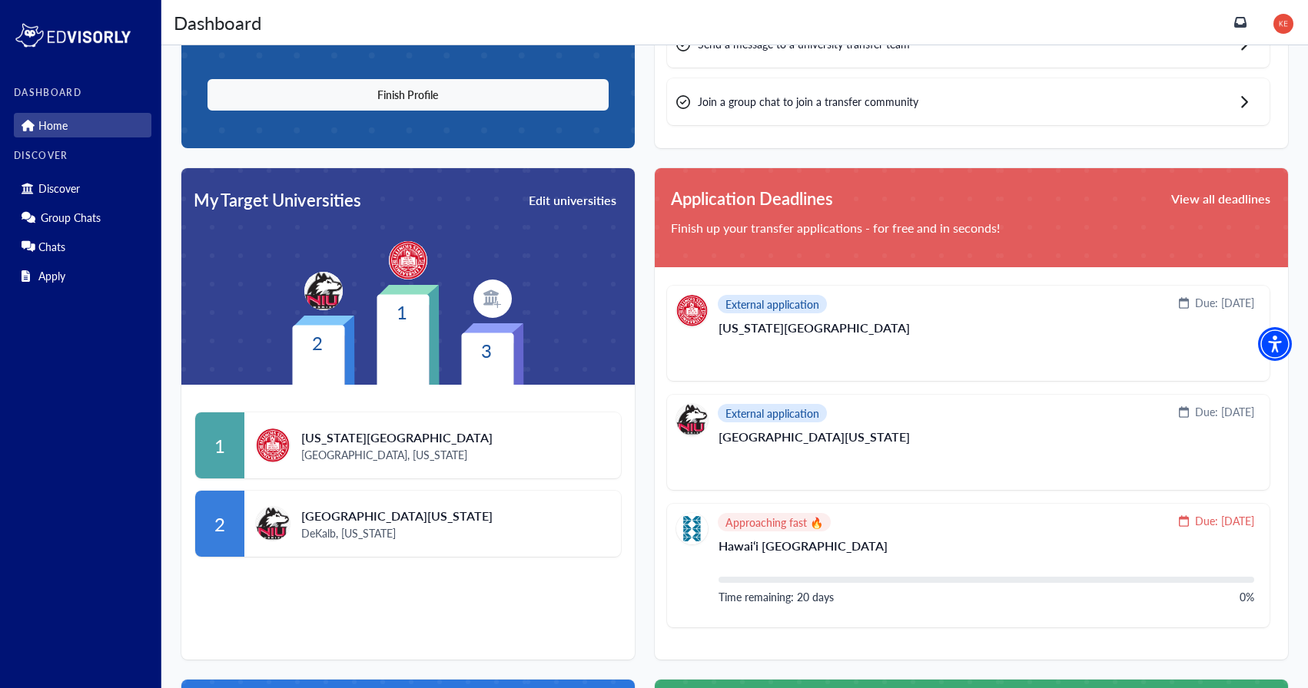
scroll to position [239, 0]
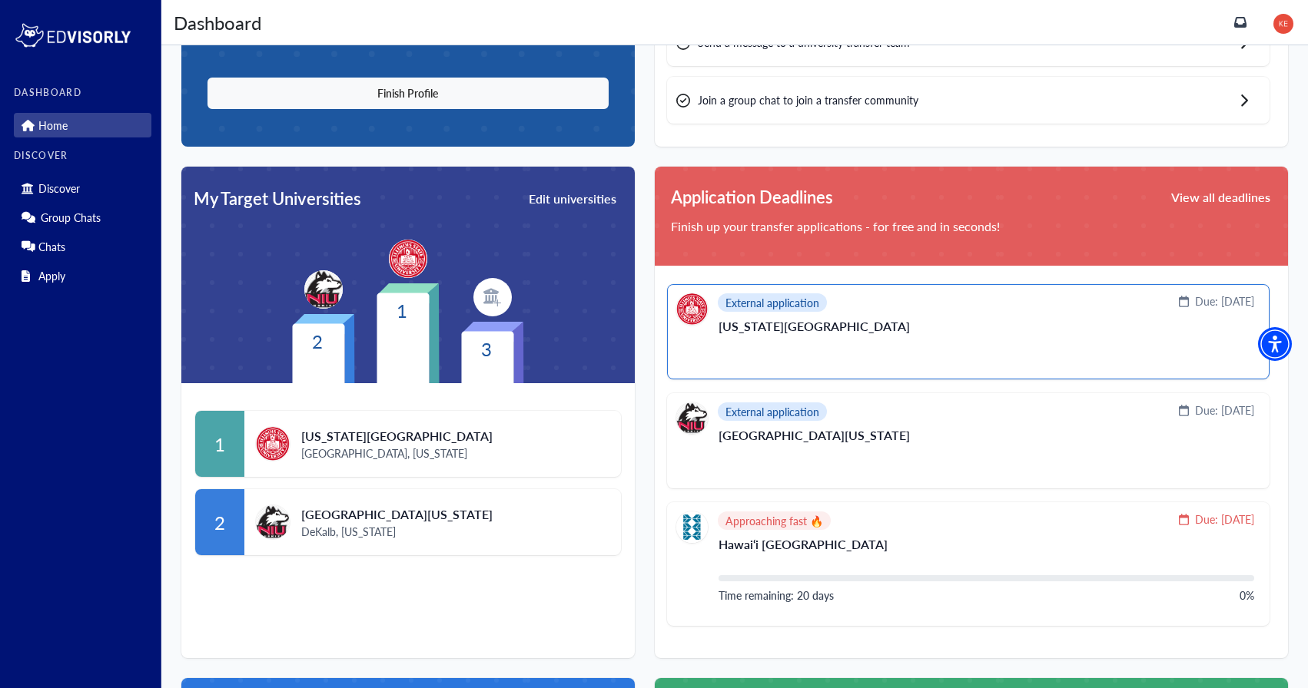
click at [970, 311] on div "External application Due: November 1, 2025" at bounding box center [965, 310] width 578 height 32
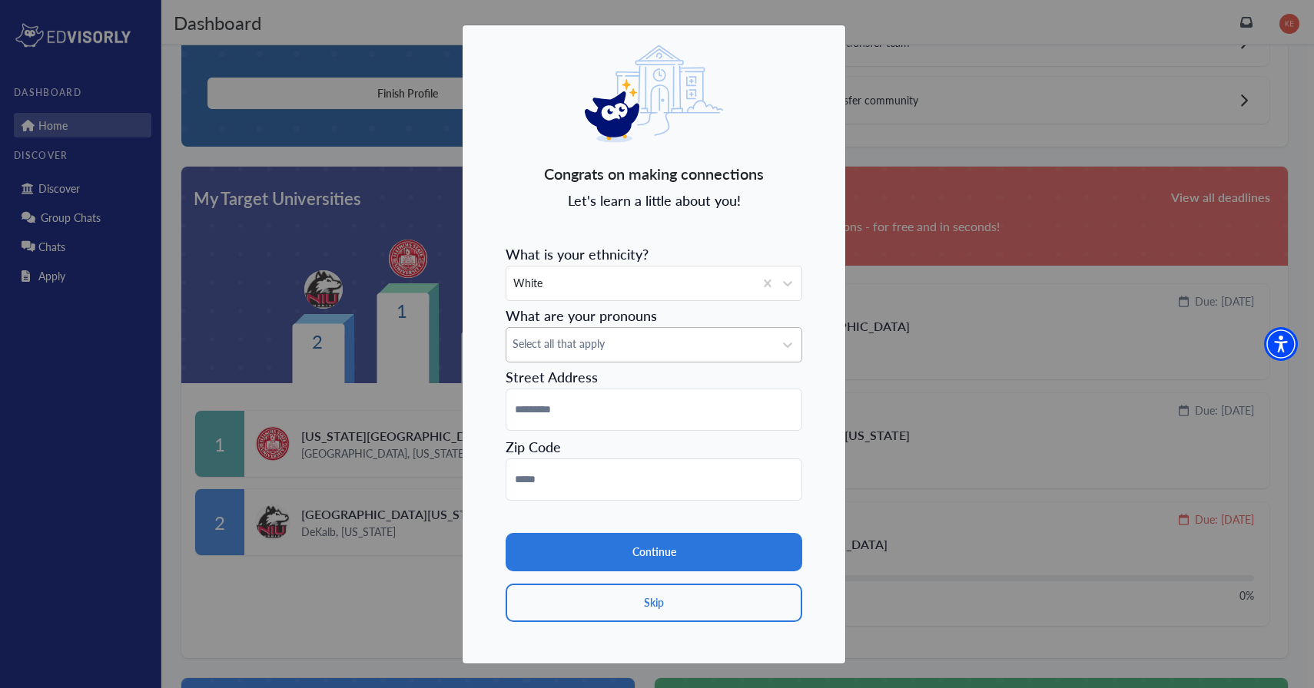
click at [579, 341] on span "Select all that apply" at bounding box center [639, 344] width 255 height 16
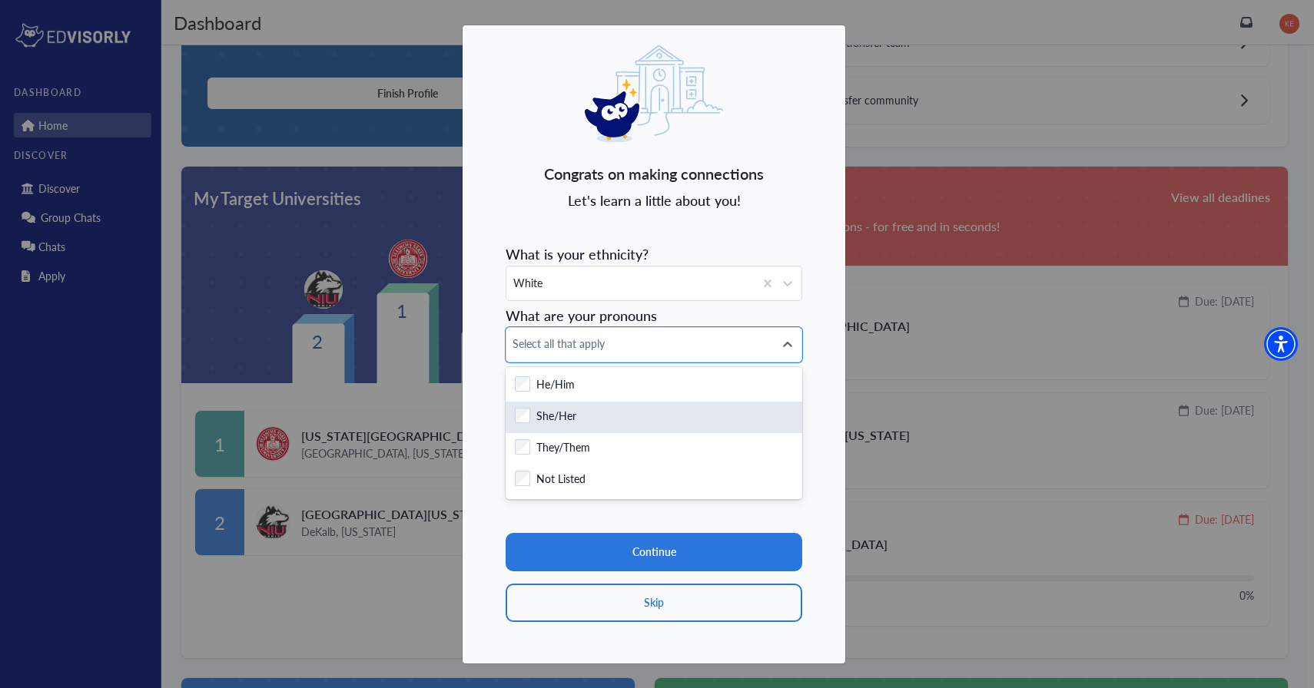
click at [573, 414] on label "She/Her" at bounding box center [556, 417] width 40 height 19
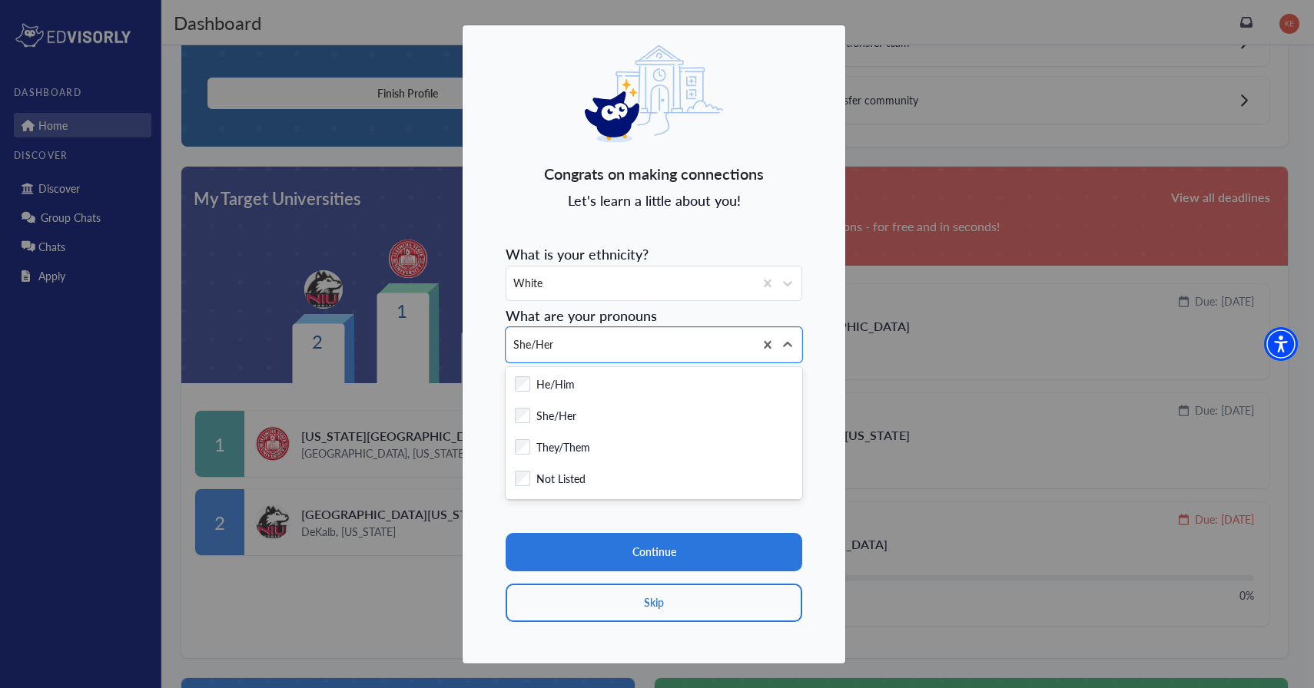
click at [625, 512] on section "Continue Skip" at bounding box center [654, 561] width 297 height 121
click at [791, 341] on icon at bounding box center [787, 344] width 15 height 15
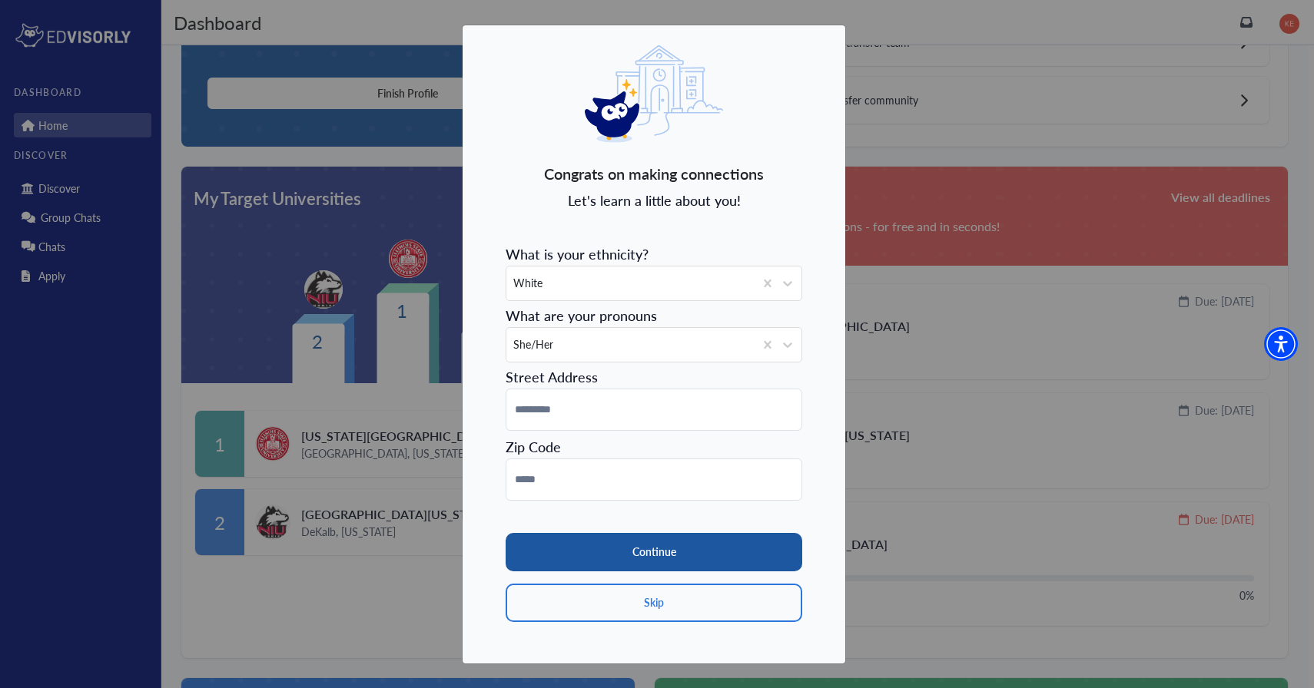
click at [645, 562] on button "Continue" at bounding box center [654, 552] width 297 height 38
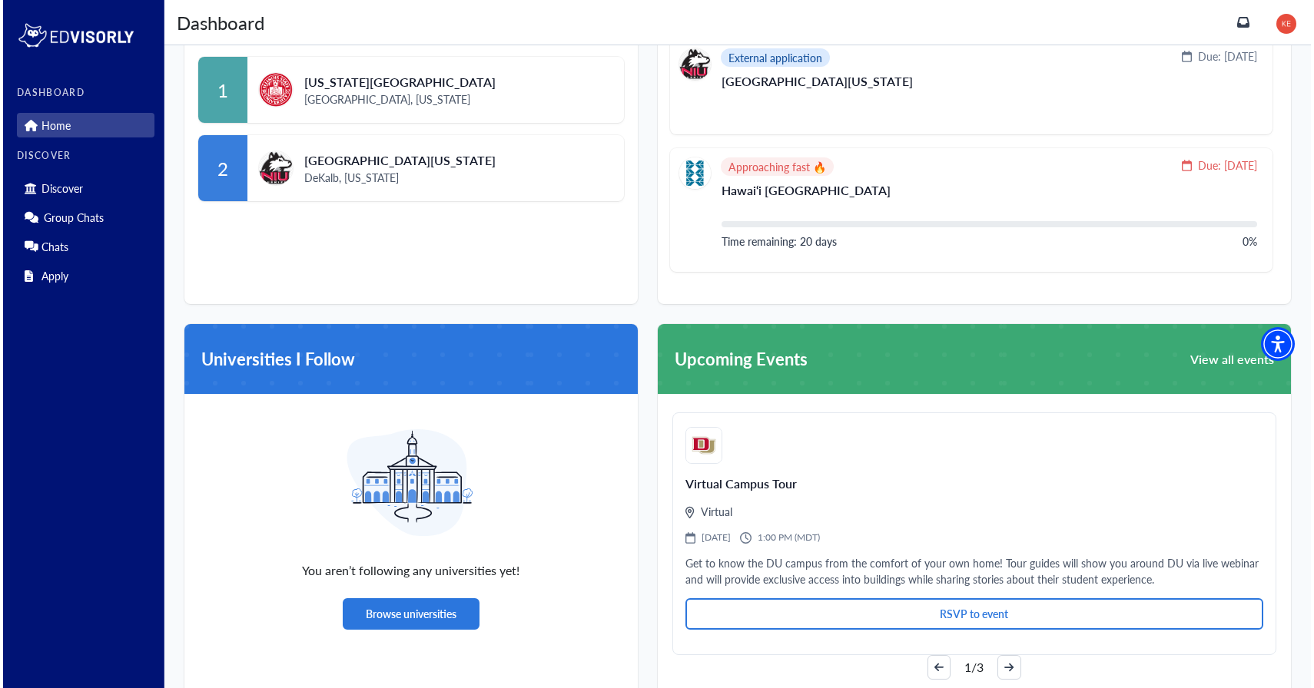
scroll to position [0, 0]
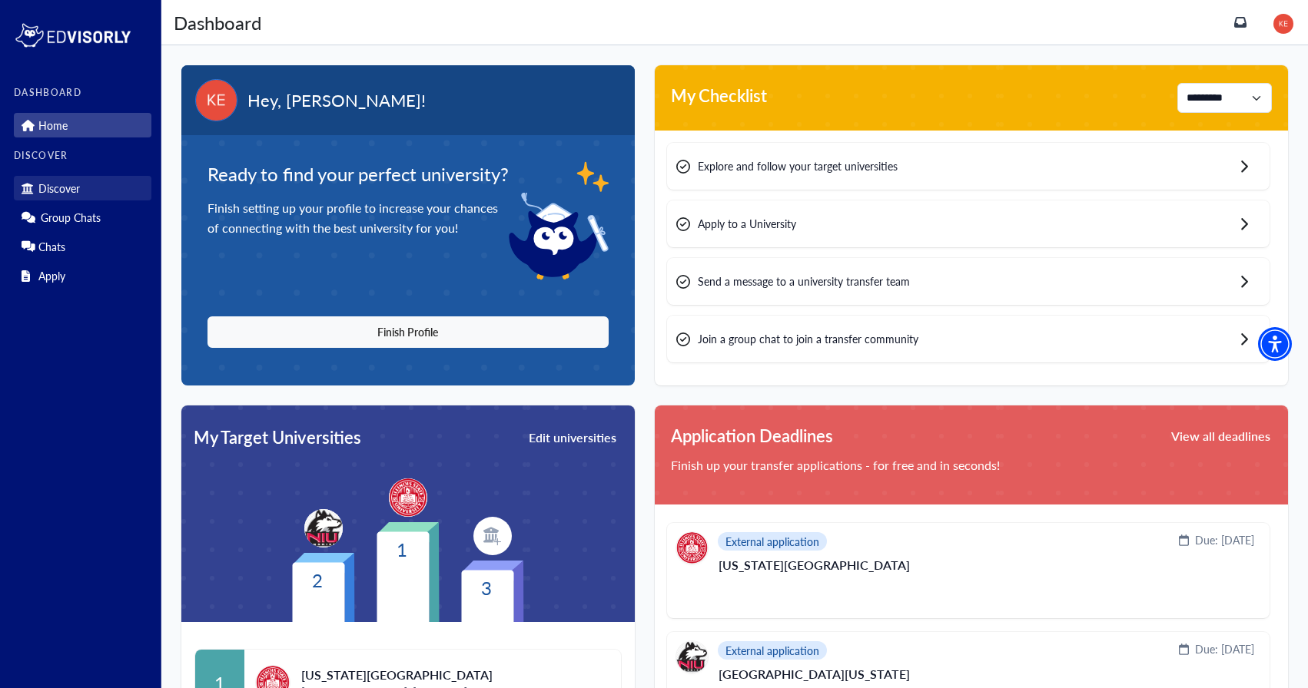
click at [100, 186] on link "Discover" at bounding box center [83, 188] width 138 height 25
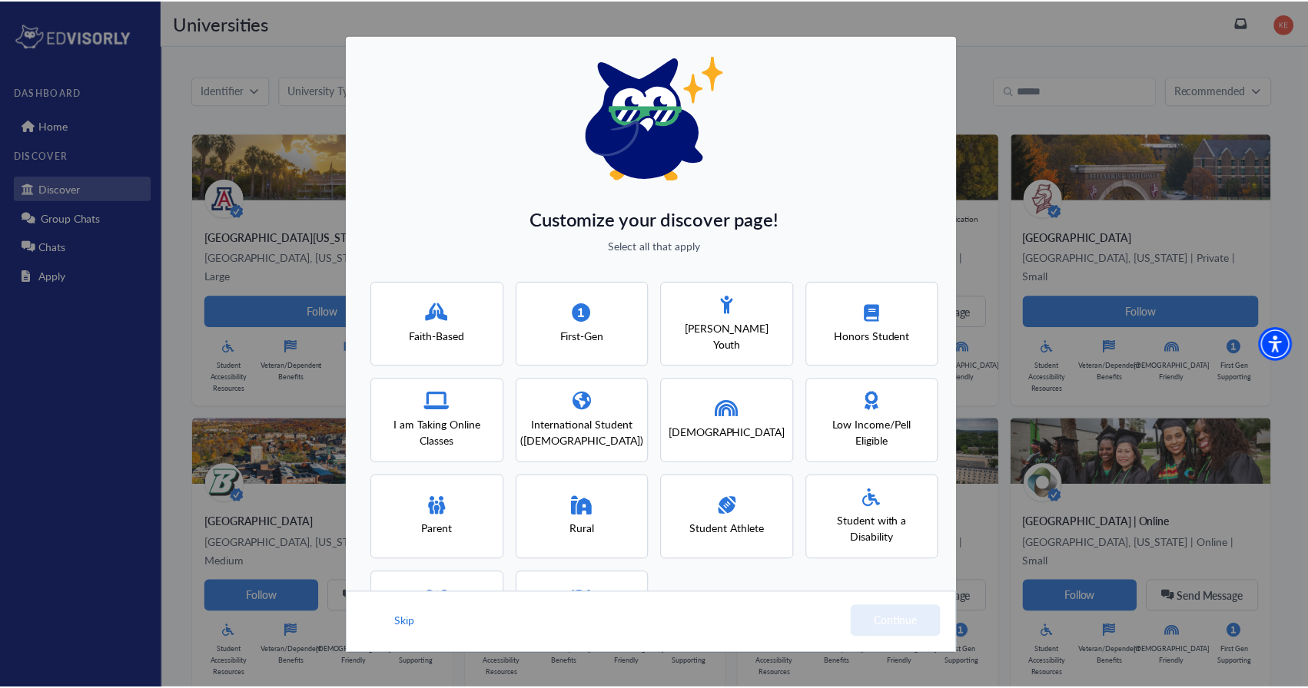
scroll to position [81, 0]
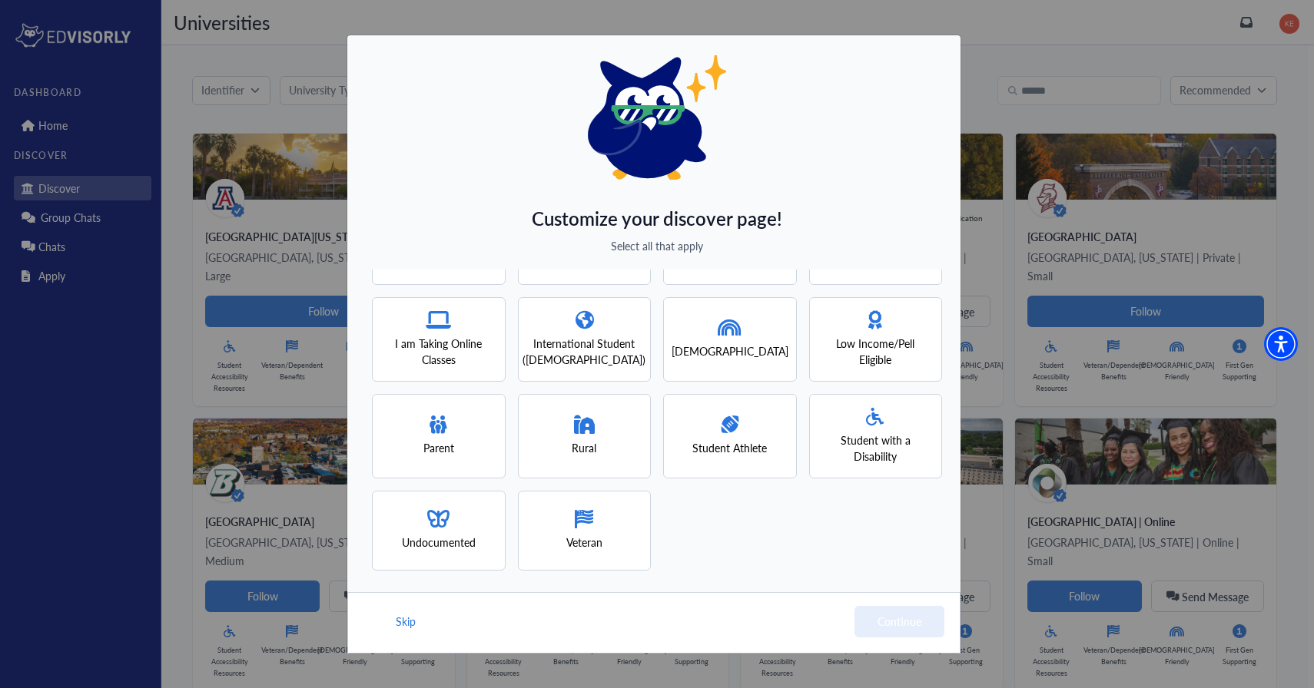
click at [122, 237] on div "Customize your discover page! Select all that apply Faith-Based First-Gen Foste…" at bounding box center [657, 344] width 1314 height 688
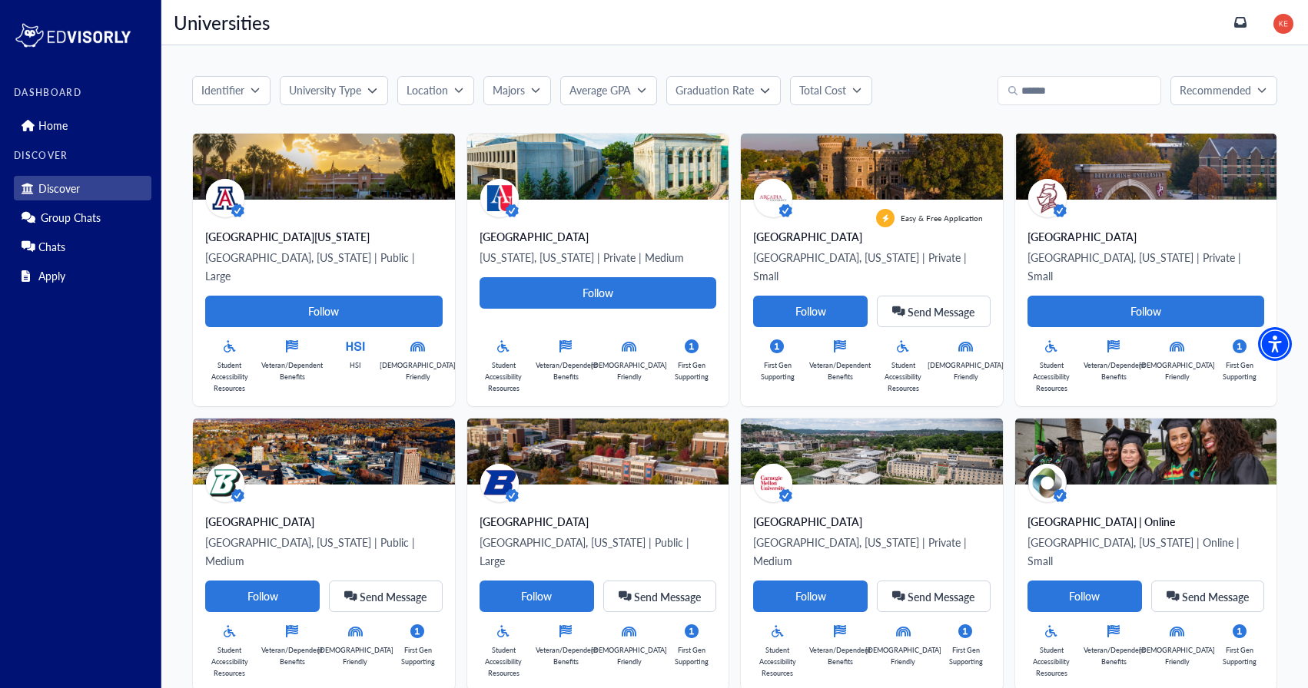
click at [1283, 21] on img at bounding box center [1283, 24] width 20 height 20
